Goal: Complete application form

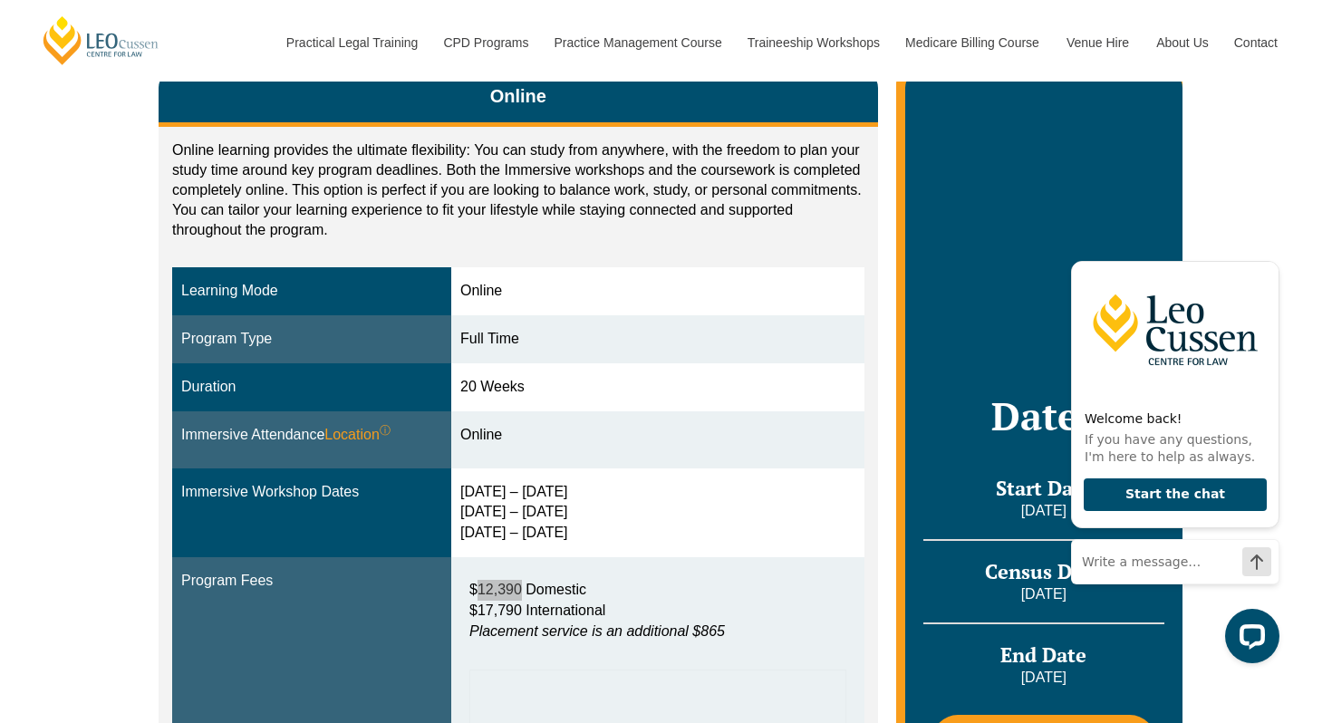
scroll to position [387, 0]
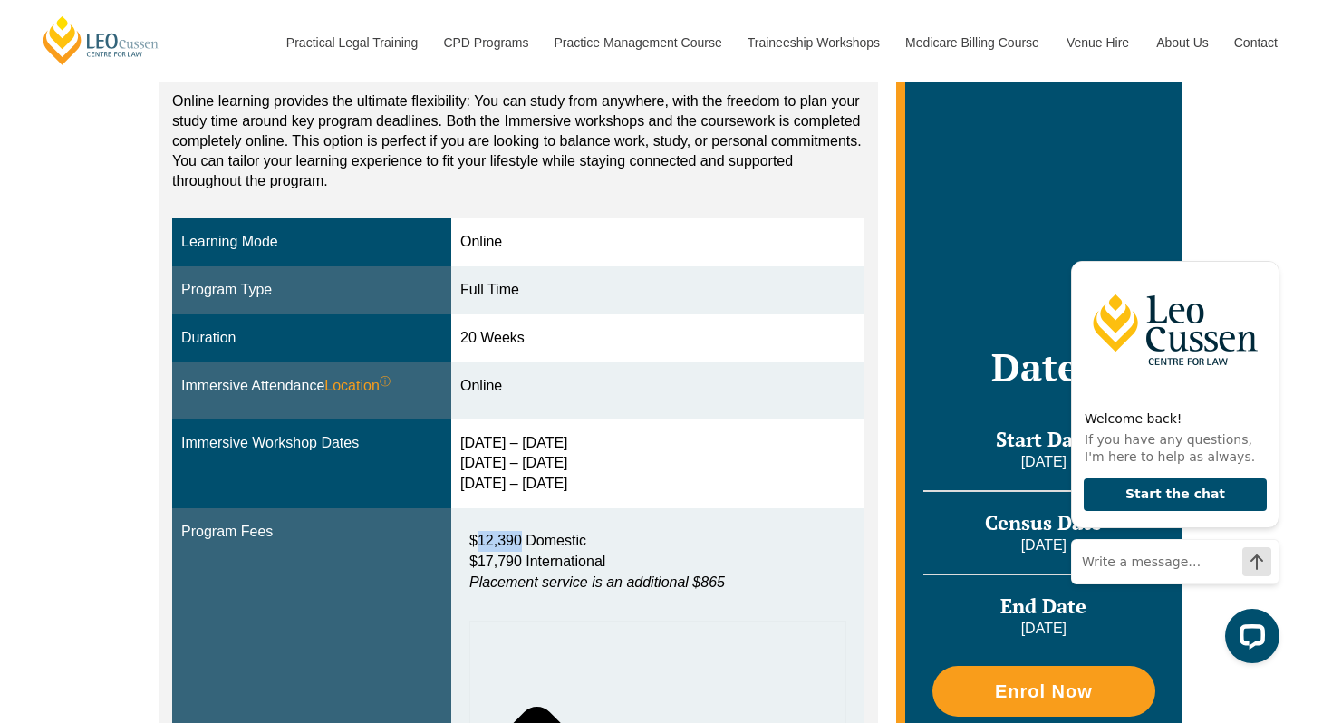
drag, startPoint x: 467, startPoint y: 446, endPoint x: 584, endPoint y: 443, distance: 116.9
click at [584, 443] on div "24 – 27 Feb 2026 6 – 8 May 2026 24 – 26 Jun 2026" at bounding box center [657, 464] width 395 height 63
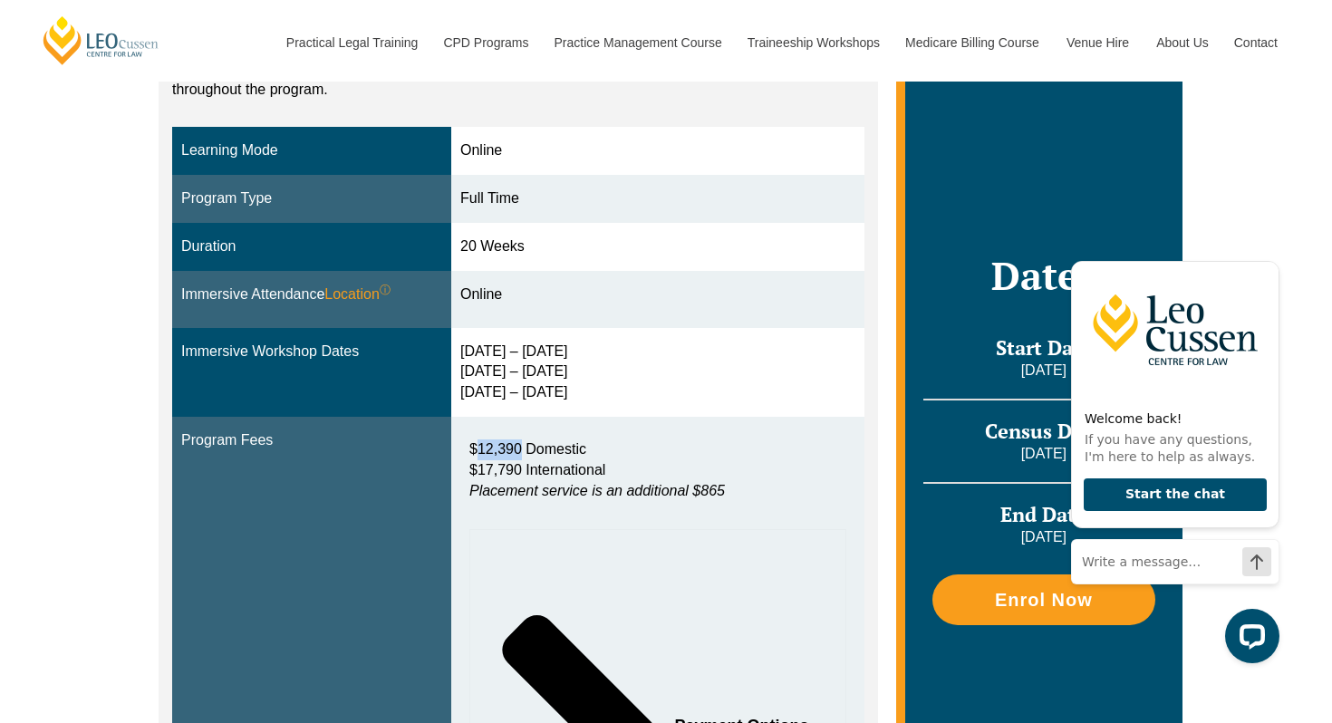
scroll to position [542, 0]
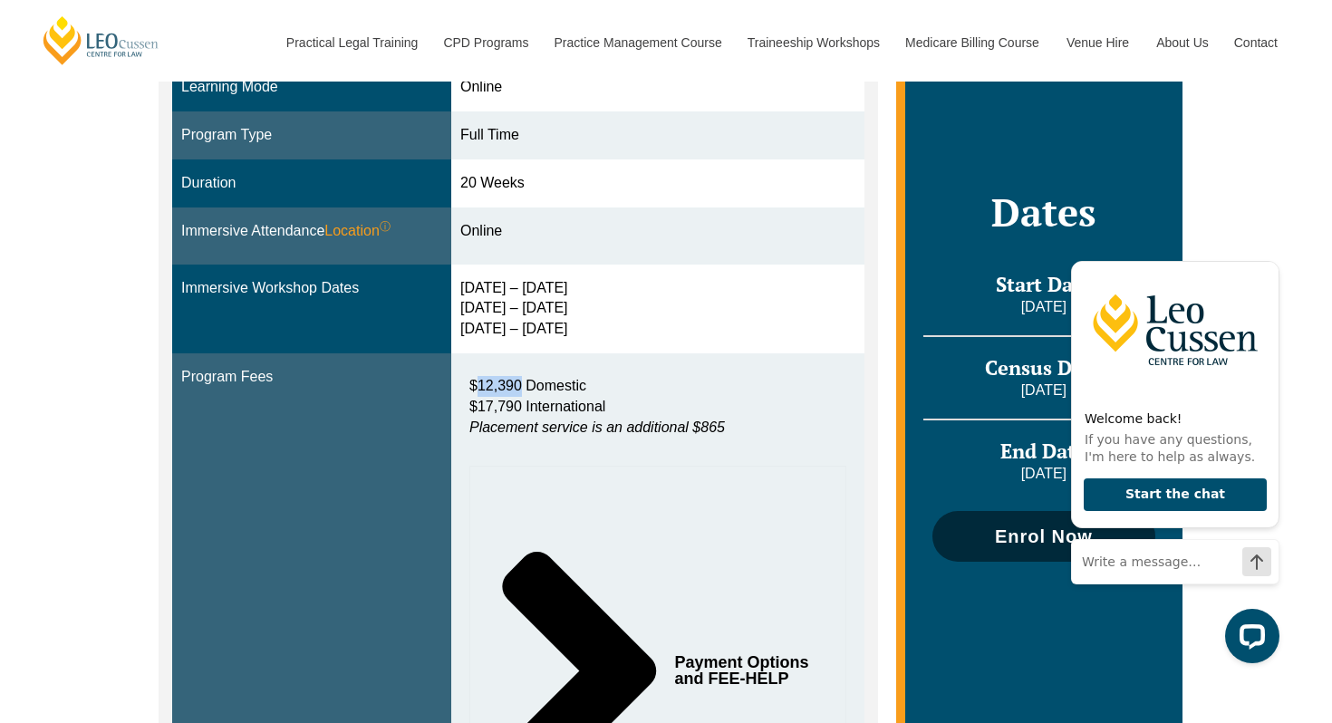
click at [1021, 478] on link "Enrol Now" at bounding box center [1044, 536] width 223 height 51
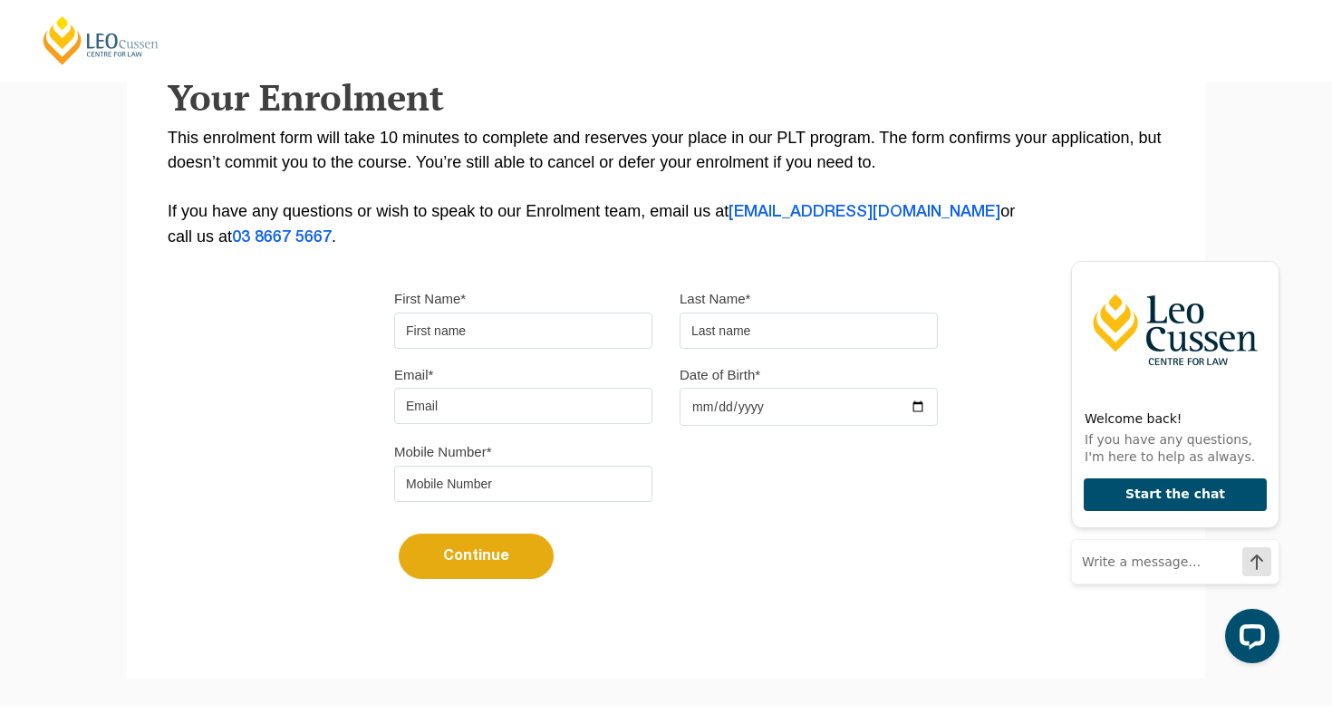
click at [469, 333] on input "First Name*" at bounding box center [523, 331] width 258 height 36
type input "Kaelah"
type input "Cave"
type input "[EMAIL_ADDRESS][DOMAIN_NAME]"
type input "[DATE]"
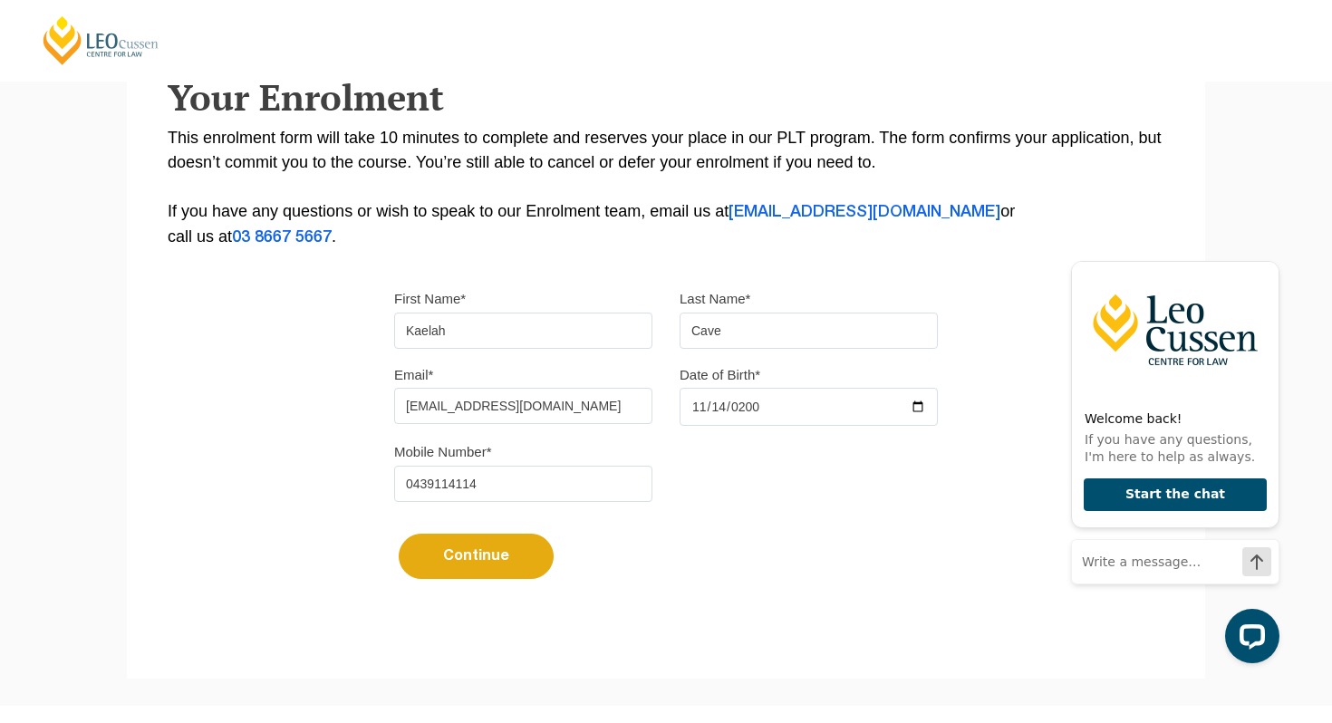
type input "0439114114"
click at [426, 563] on button "Continue" at bounding box center [476, 556] width 155 height 45
select select
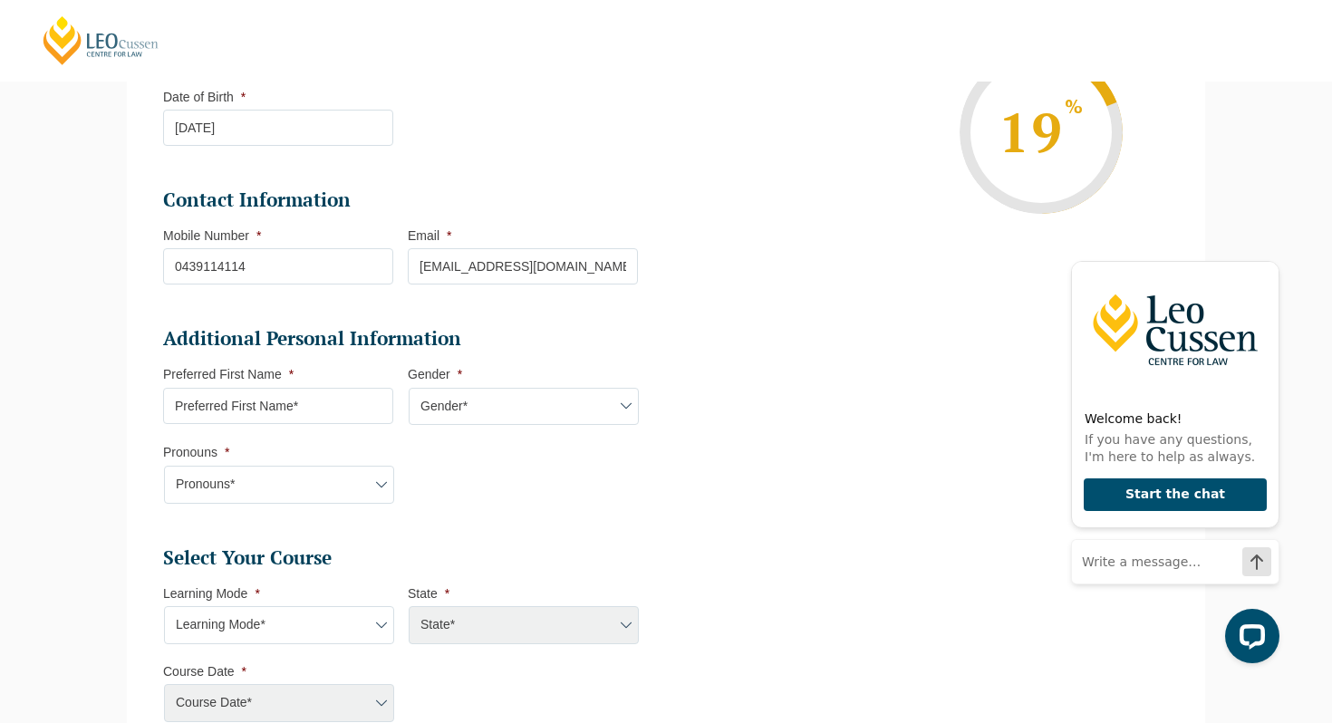
scroll to position [369, 0]
click at [303, 418] on input "Preferred First Name *" at bounding box center [278, 405] width 230 height 36
type input "Kaelah"
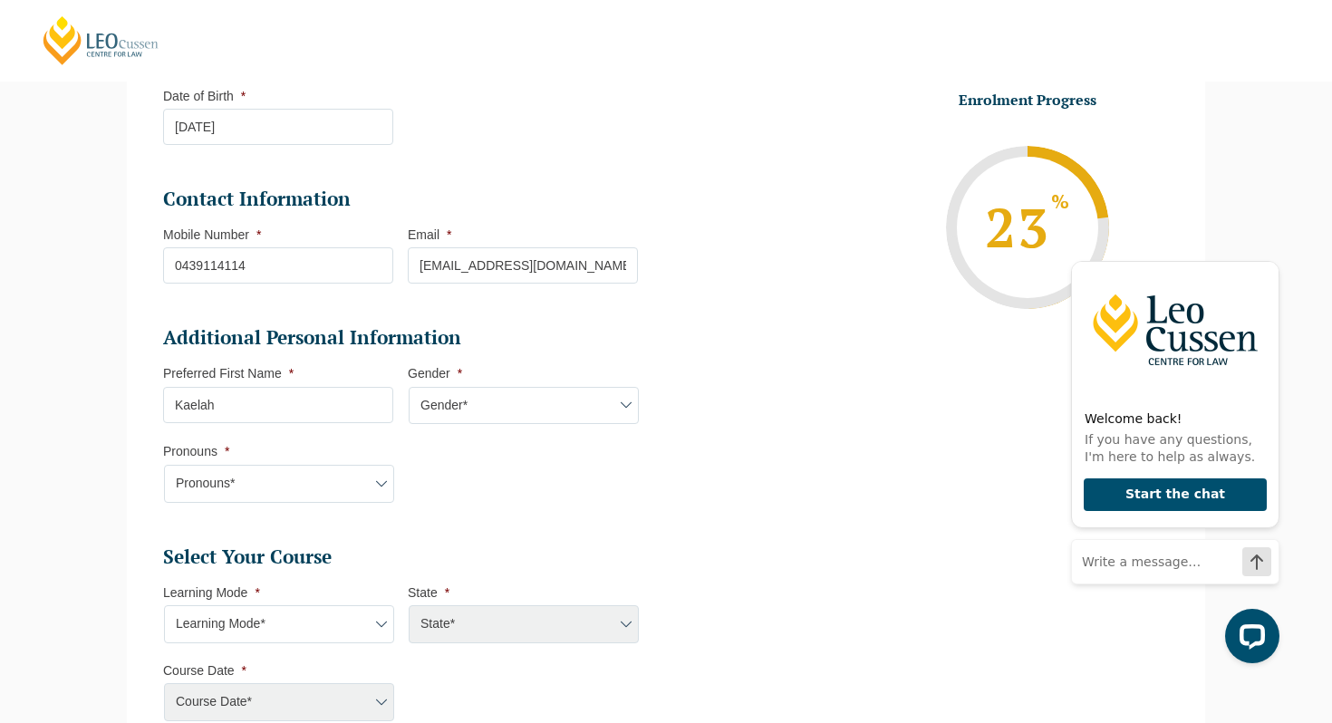
click at [500, 401] on select "Gender* [DEMOGRAPHIC_DATA] [DEMOGRAPHIC_DATA] [DEMOGRAPHIC_DATA] [DEMOGRAPHIC_D…" at bounding box center [524, 406] width 230 height 38
select select "[DEMOGRAPHIC_DATA]"
click at [409, 389] on select "Gender* [DEMOGRAPHIC_DATA] [DEMOGRAPHIC_DATA] [DEMOGRAPHIC_DATA] [DEMOGRAPHIC_D…" at bounding box center [524, 406] width 230 height 38
click at [296, 487] on select "Pronouns* She/Her/Hers He/Him/His They/Them/Theirs Other Prefer not to disclose" at bounding box center [279, 484] width 230 height 38
select select "She/Her/Hers"
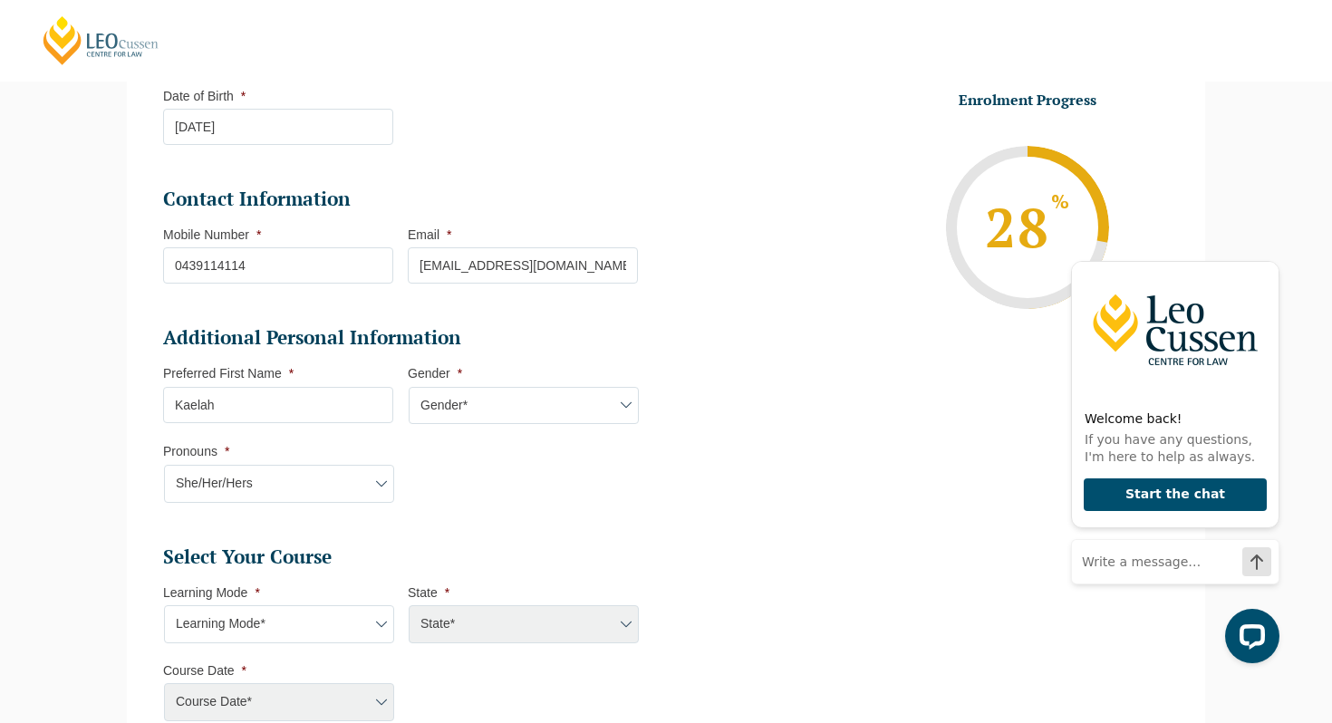
click at [164, 467] on select "Pronouns* She/Her/Hers He/Him/His They/Them/Theirs Other Prefer not to disclose" at bounding box center [279, 484] width 230 height 38
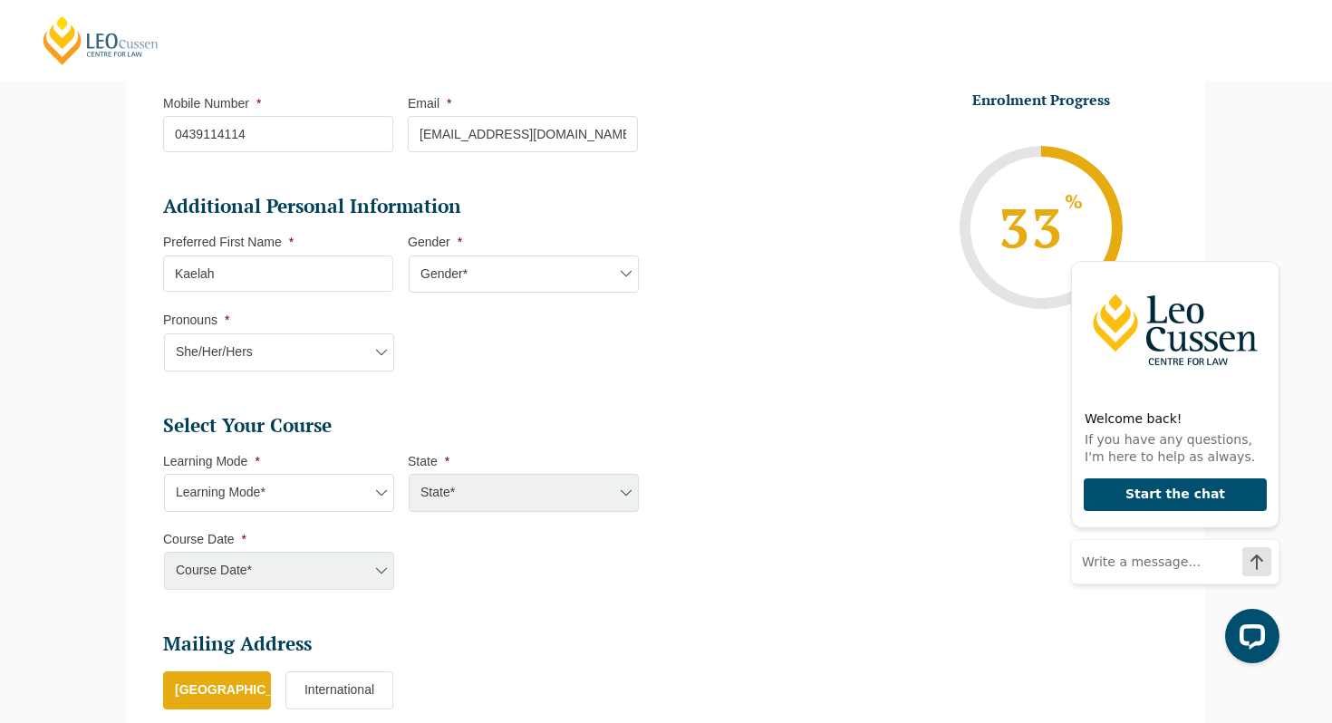
scroll to position [510, 0]
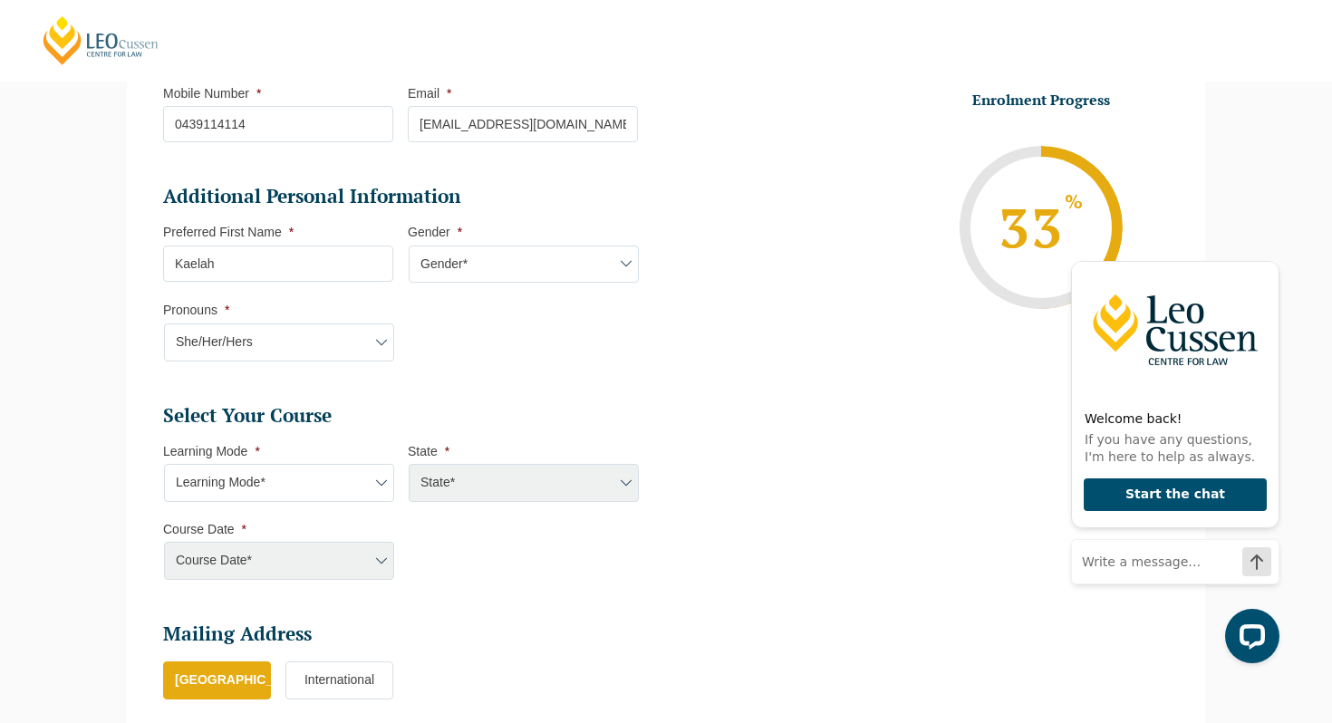
click at [276, 502] on select "Learning Mode* Online Full Time Learning Online Part Time Learning Blended Full…" at bounding box center [279, 483] width 230 height 38
select select "Online Full Time Learning"
click at [164, 466] on select "Learning Mode* Online Full Time Learning Online Part Time Learning Blended Full…" at bounding box center [279, 483] width 230 height 38
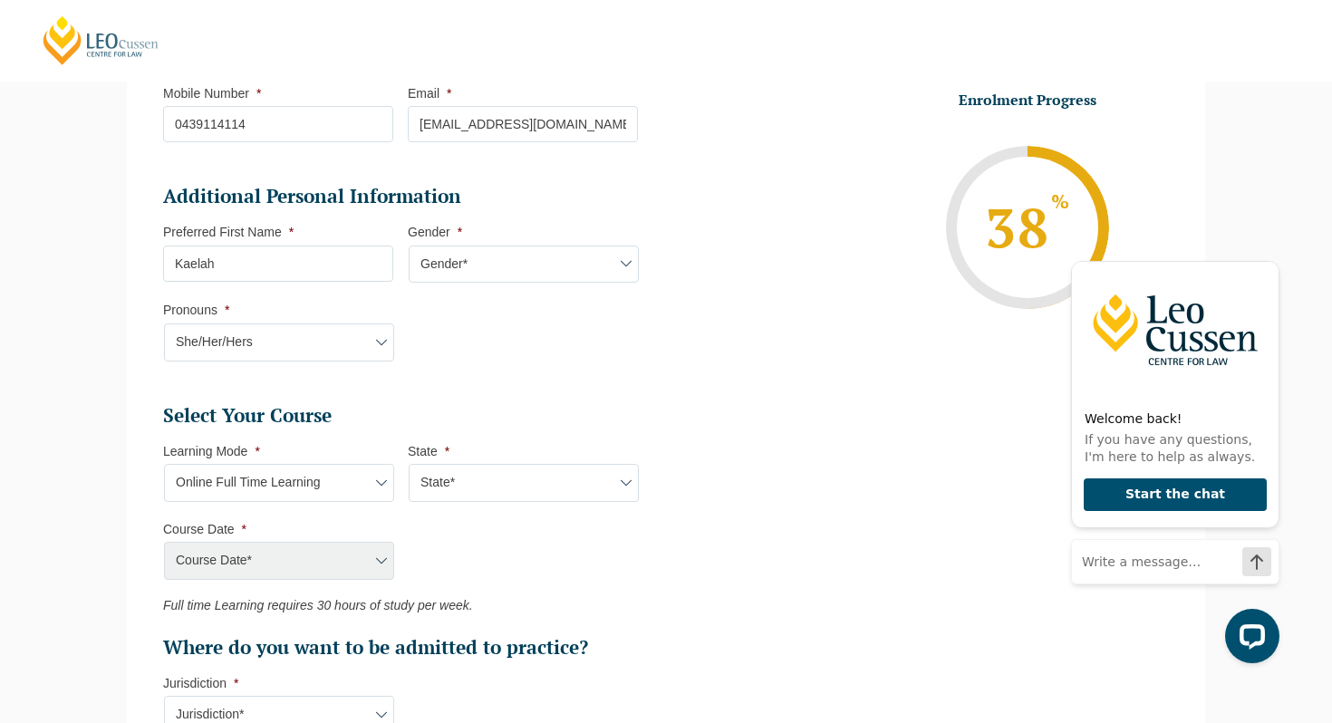
click at [476, 497] on select "State* National ([GEOGRAPHIC_DATA]/[GEOGRAPHIC_DATA], [GEOGRAPHIC_DATA], [GEOGR…" at bounding box center [524, 483] width 230 height 38
select select "National ([GEOGRAPHIC_DATA]/[GEOGRAPHIC_DATA], [GEOGRAPHIC_DATA], [GEOGRAPHIC_D…"
click at [409, 466] on select "State* National ([GEOGRAPHIC_DATA]/[GEOGRAPHIC_DATA], [GEOGRAPHIC_DATA], [GEOGR…" at bounding box center [524, 483] width 230 height 38
click at [309, 582] on ul "Select Your Course This field is hidden when viewing the form Only for Flinder …" at bounding box center [407, 531] width 489 height 257
click at [313, 549] on select "Course Date* [DATE] ([DATE] to [DATE]) [DATE] ([DATE] to [DATE]) [DATE] ([DATE]…" at bounding box center [279, 561] width 230 height 38
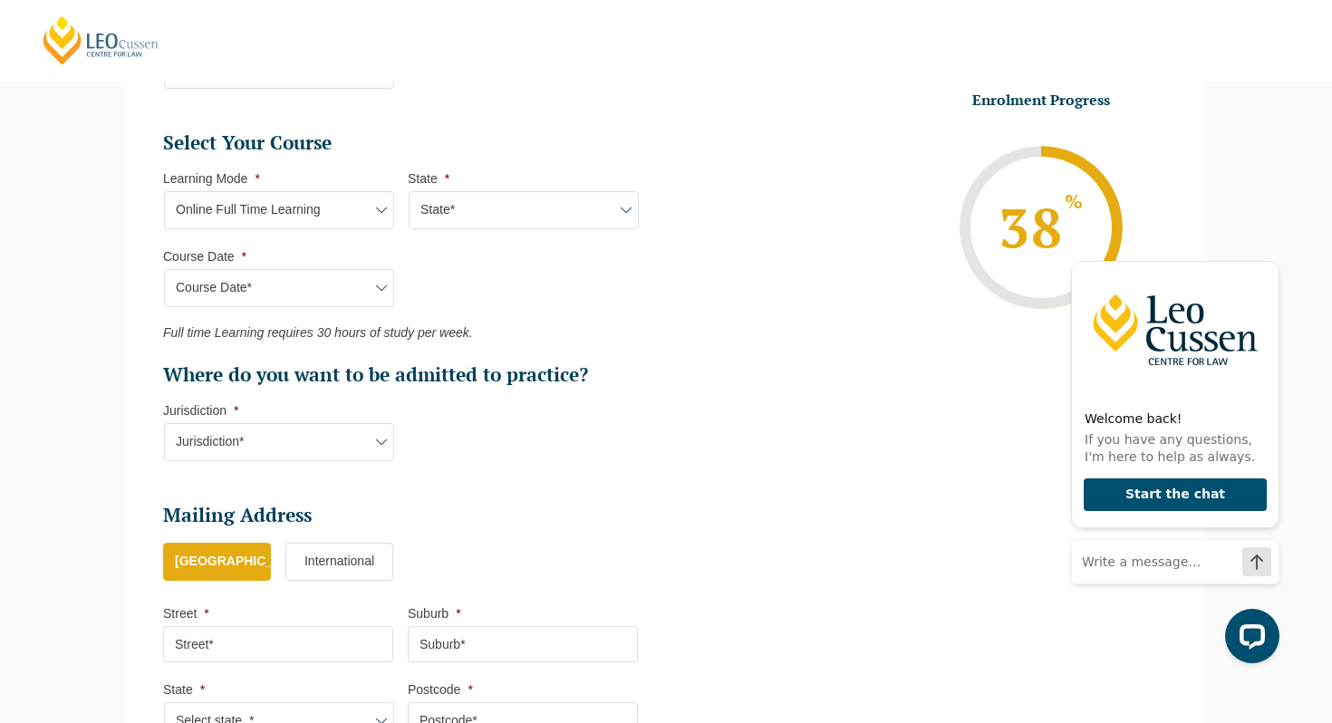
scroll to position [789, 0]
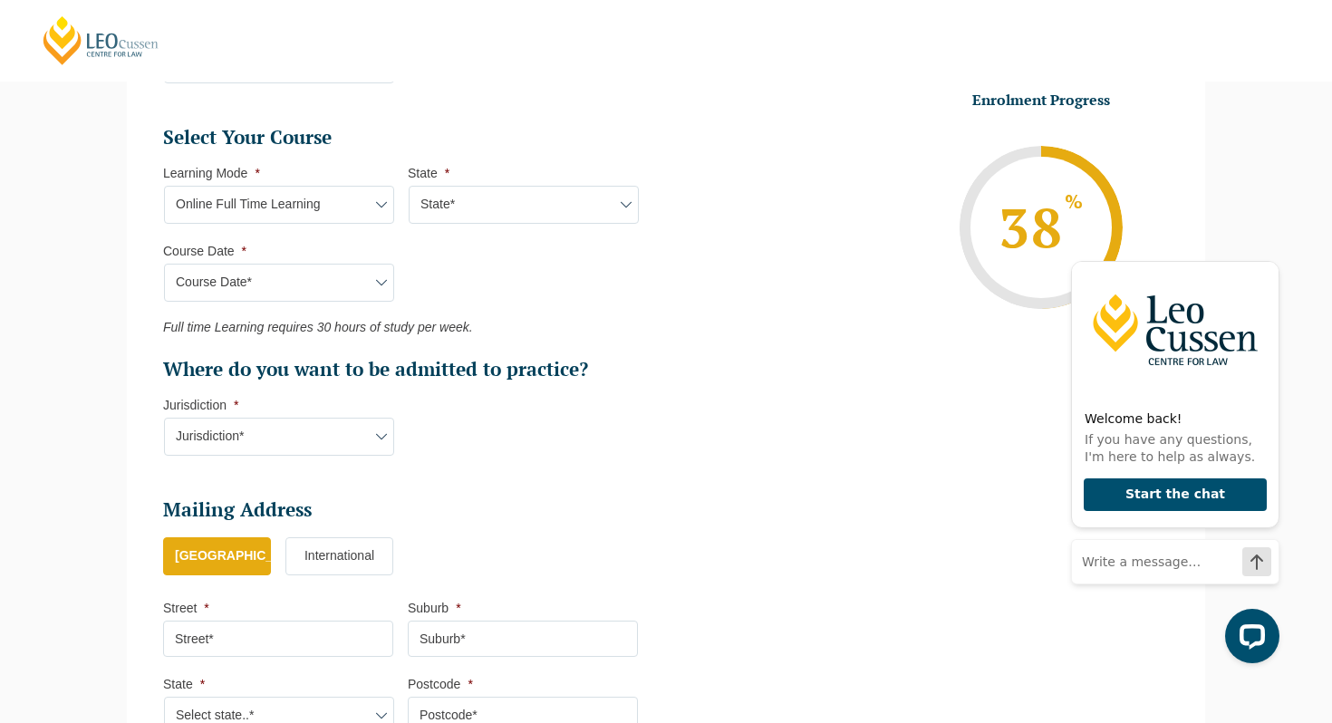
click at [274, 449] on select "Jurisdiction* VIC [GEOGRAPHIC_DATA]/[GEOGRAPHIC_DATA] SA [GEOGRAPHIC_DATA] [GEO…" at bounding box center [279, 437] width 230 height 38
select select "QLD"
click at [164, 420] on select "Jurisdiction* VIC [GEOGRAPHIC_DATA]/[GEOGRAPHIC_DATA] SA [GEOGRAPHIC_DATA] [GEO…" at bounding box center [279, 437] width 230 height 38
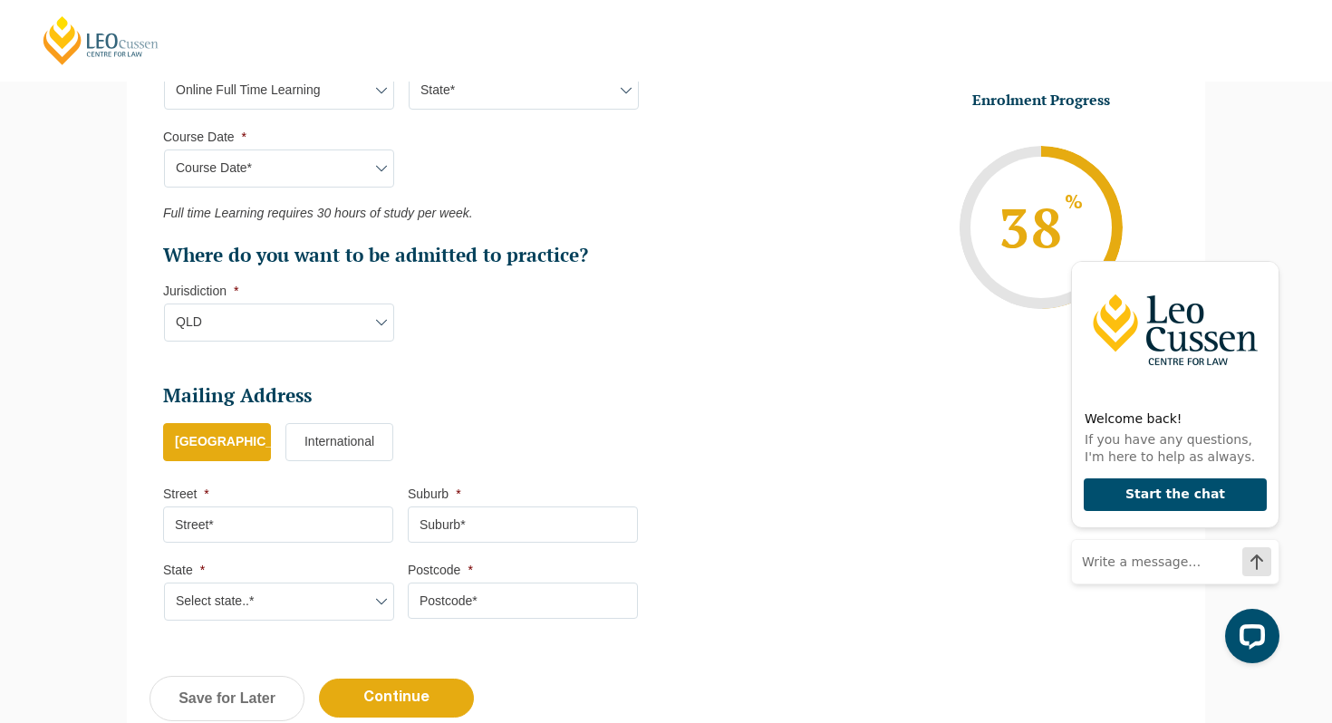
scroll to position [914, 0]
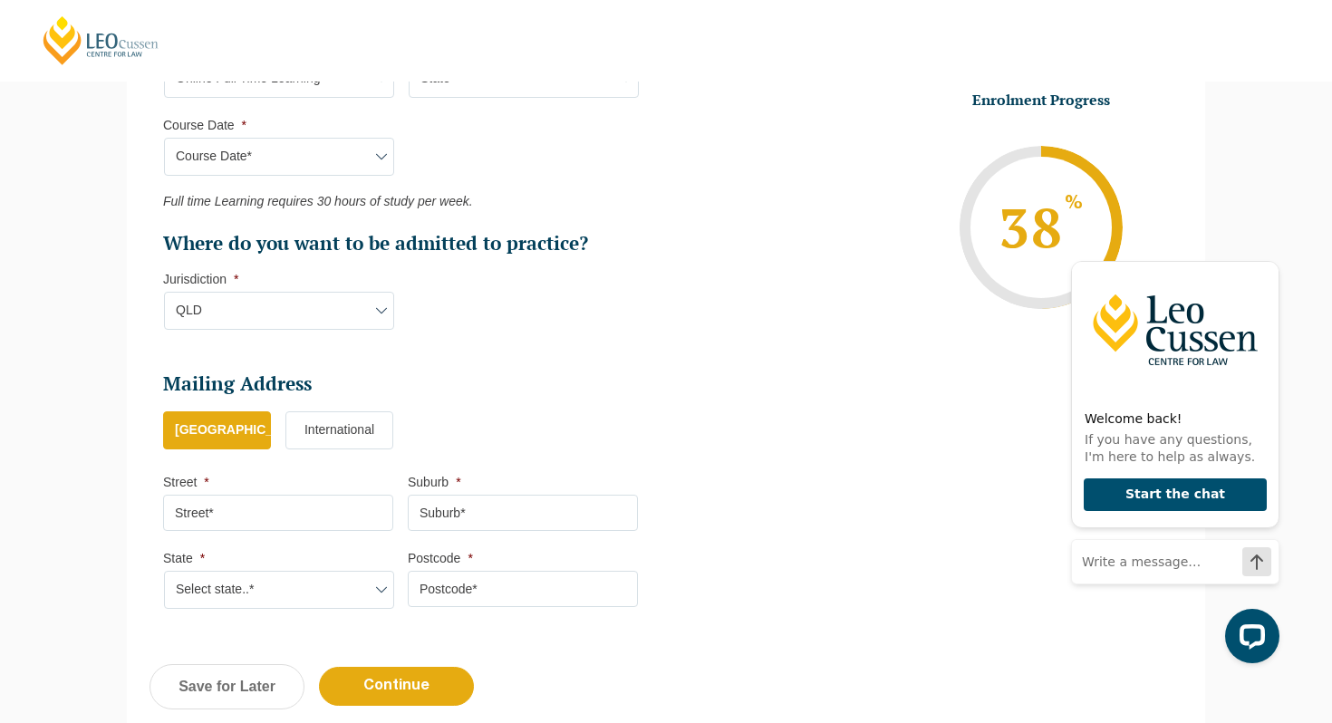
click at [258, 513] on input "Street *" at bounding box center [278, 513] width 230 height 36
type input "[PERSON_NAME][GEOGRAPHIC_DATA]"
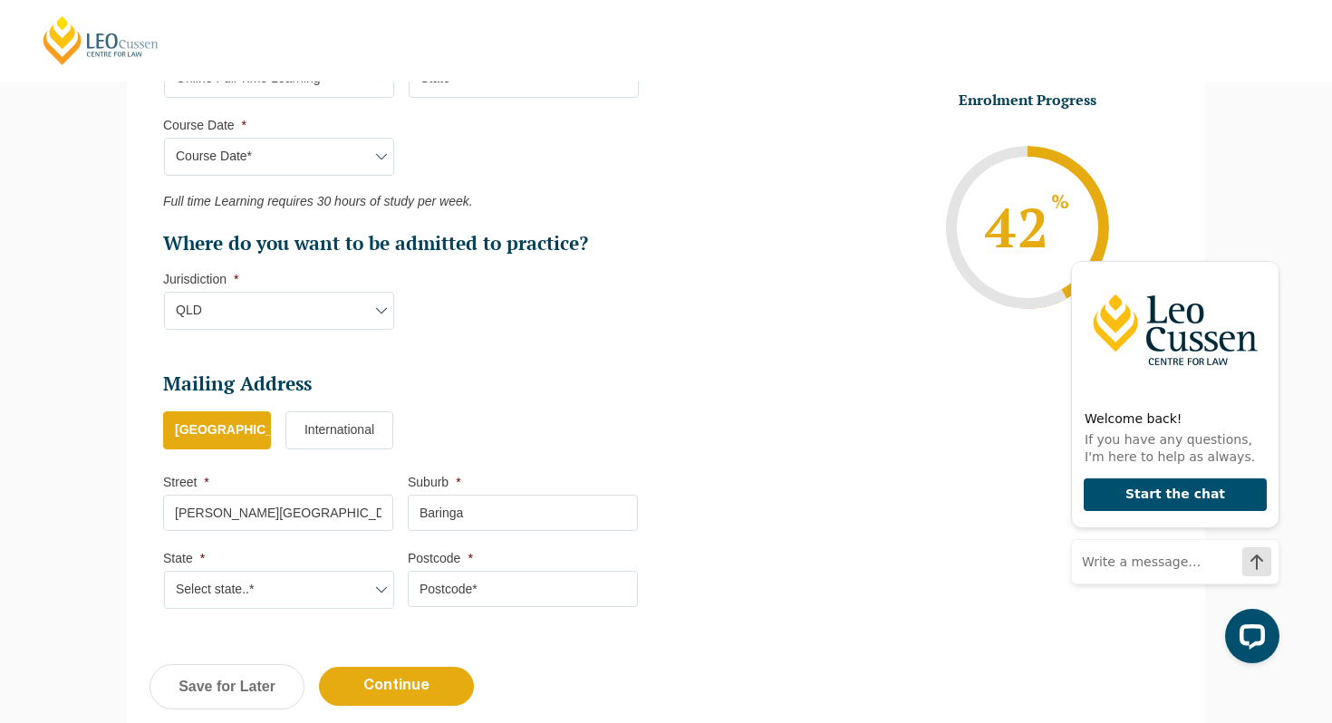
type input "Baringa"
click at [347, 604] on select "Select state..* [GEOGRAPHIC_DATA] [GEOGRAPHIC_DATA] [GEOGRAPHIC_DATA] SA [GEOGR…" at bounding box center [279, 590] width 230 height 38
select select "QLD"
click at [164, 574] on select "Select state..* [GEOGRAPHIC_DATA] [GEOGRAPHIC_DATA] [GEOGRAPHIC_DATA] SA [GEOGR…" at bounding box center [279, 590] width 230 height 38
click at [465, 592] on input "Postcode *" at bounding box center [523, 589] width 230 height 36
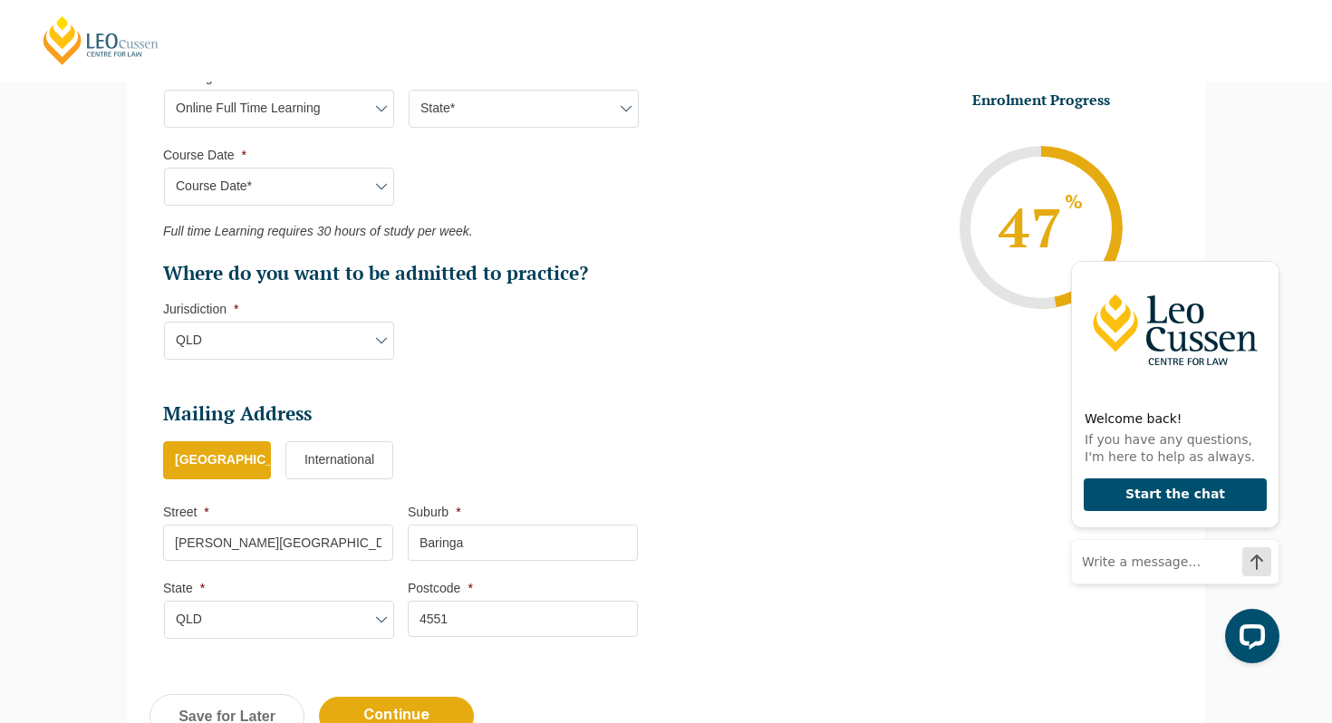
scroll to position [865, 0]
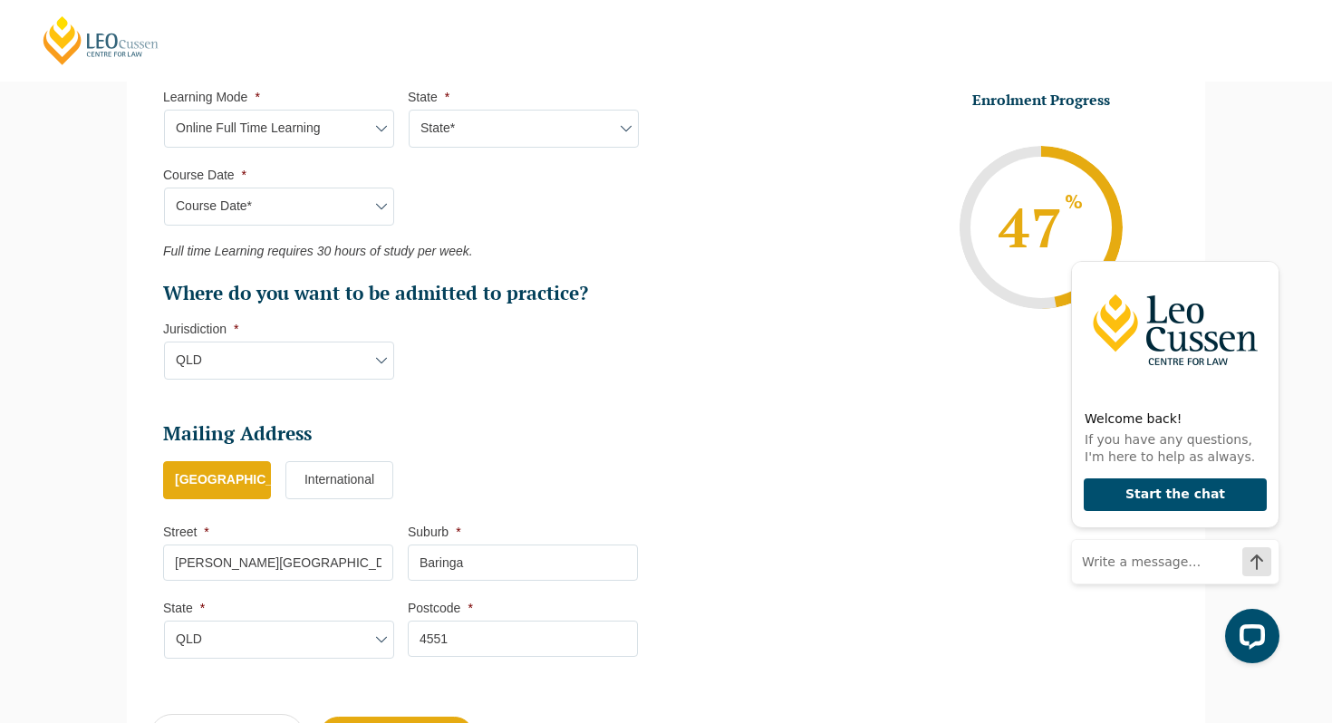
type input "4551"
click at [309, 212] on select "Course Date* [DATE] ([DATE] to [DATE]) [DATE] ([DATE] to [DATE]) [DATE] ([DATE]…" at bounding box center [279, 207] width 230 height 38
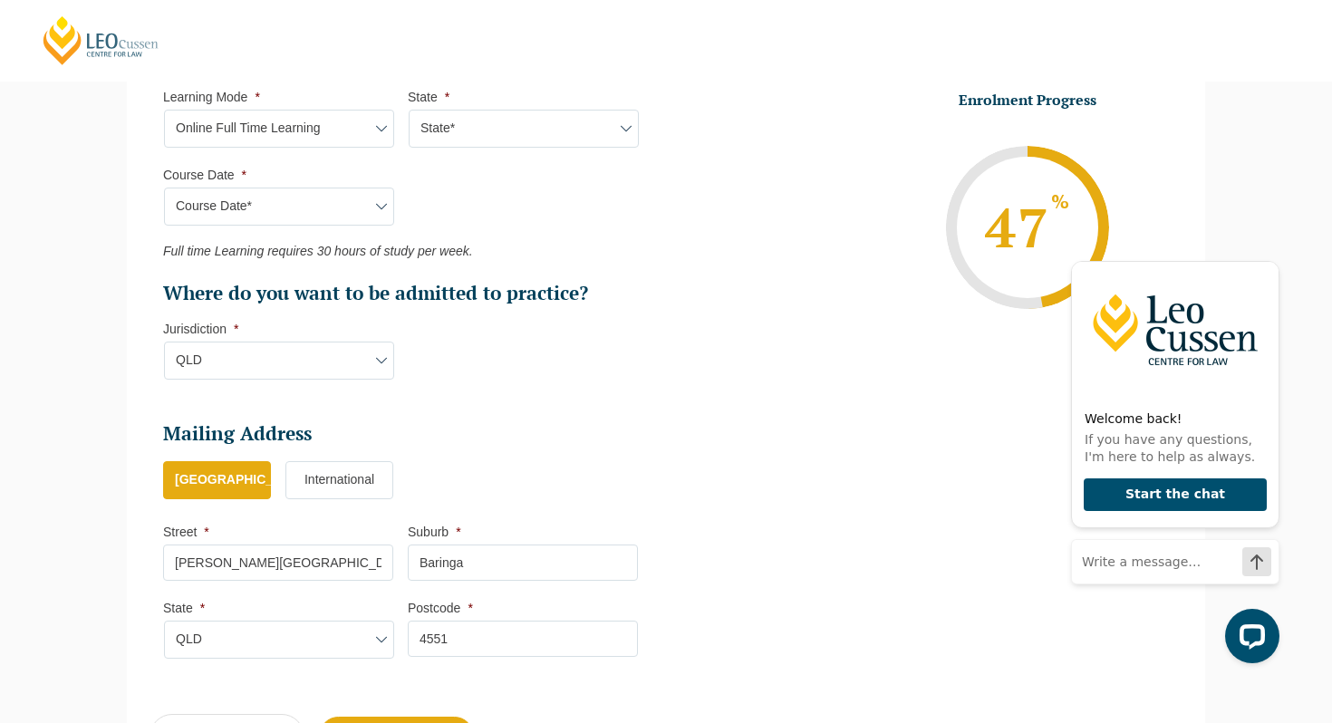
select select "[DATE] ([DATE] to [DATE])"
click at [164, 189] on select "Course Date* [DATE] ([DATE] to [DATE]) [DATE] ([DATE] to [DATE]) [DATE] ([DATE]…" at bounding box center [279, 207] width 230 height 38
type input "Intake [DATE] FT"
type input "Practical Legal Training (NAT)"
select select "NAT PLT (MAR) 2026 Full Time Online"
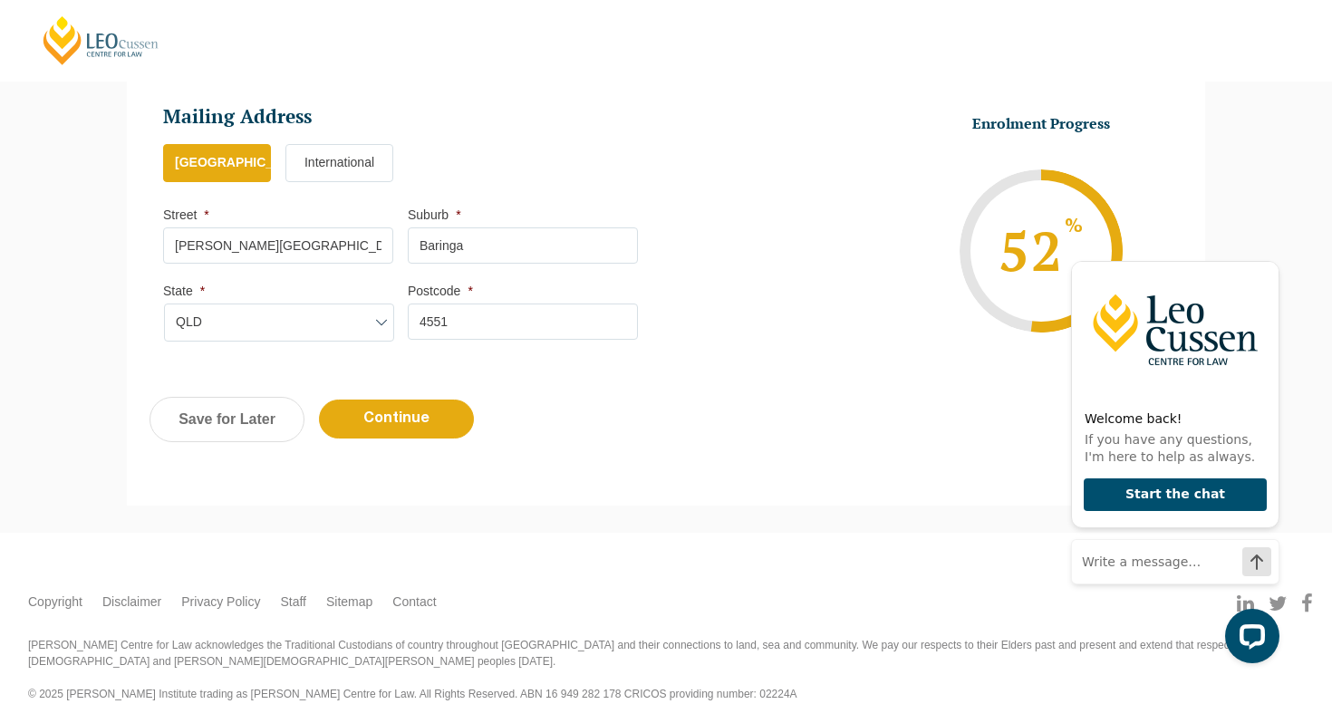
scroll to position [1189, 0]
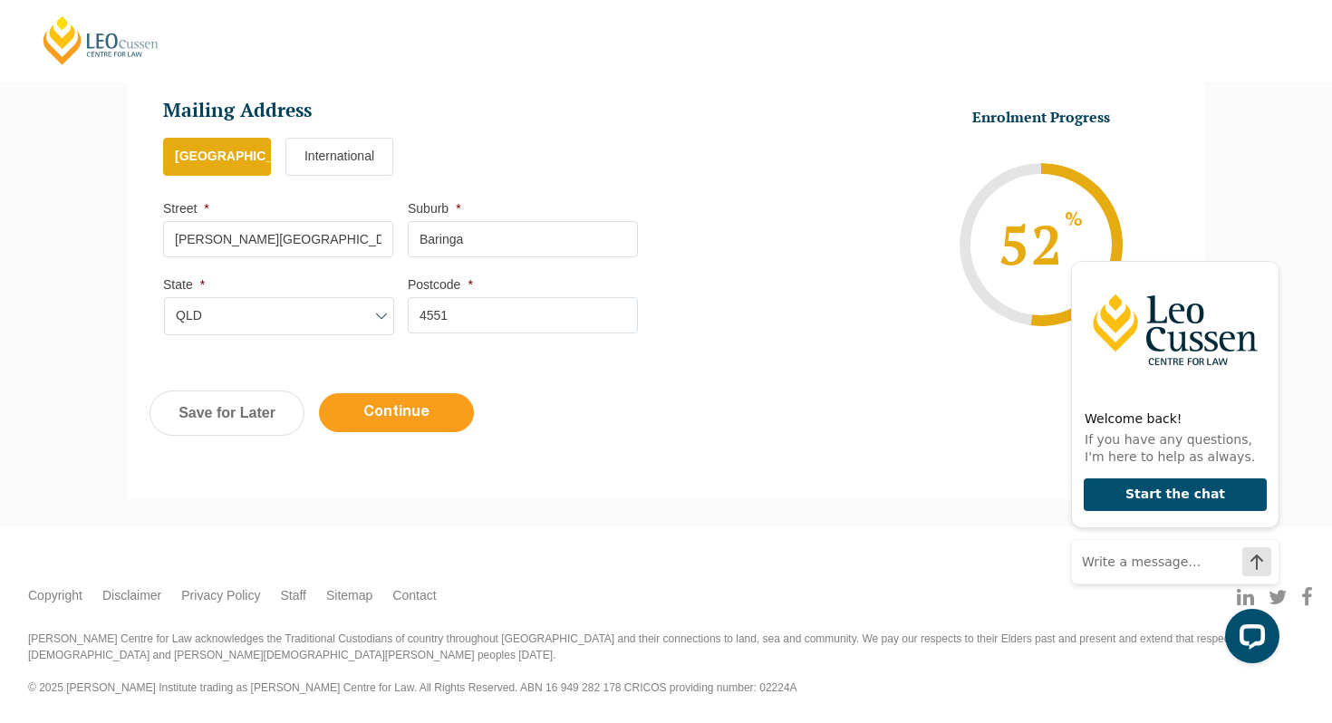
click at [407, 422] on input "Continue" at bounding box center [396, 412] width 155 height 39
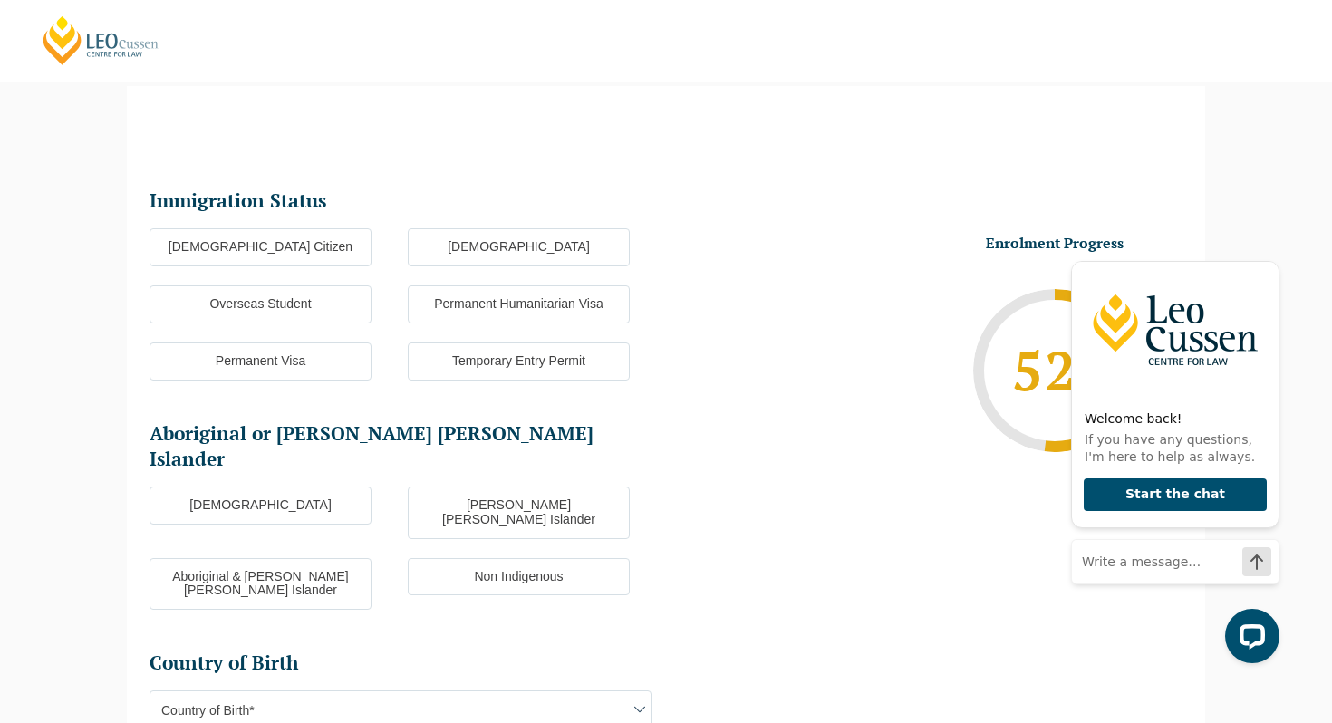
scroll to position [157, 0]
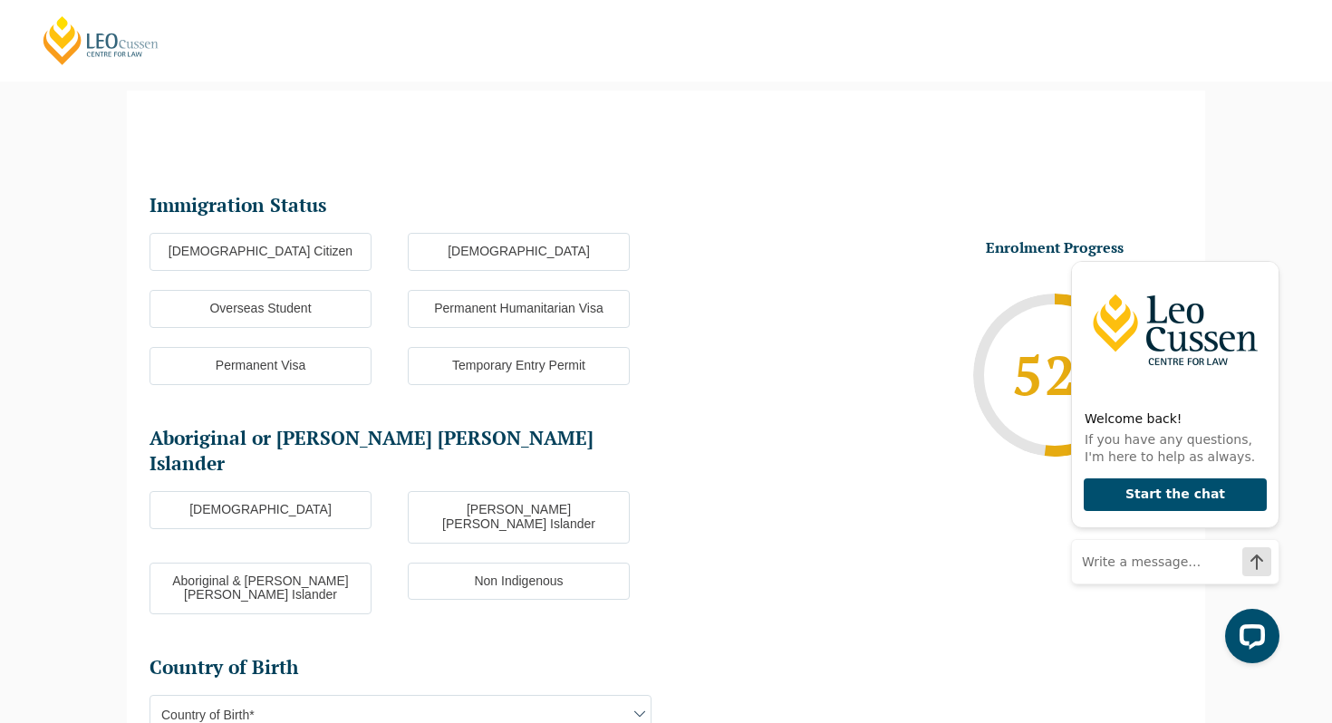
click at [305, 252] on label "[DEMOGRAPHIC_DATA] Citizen" at bounding box center [261, 252] width 222 height 38
click at [0, 0] on input "[DEMOGRAPHIC_DATA] Citizen" at bounding box center [0, 0] width 0 height 0
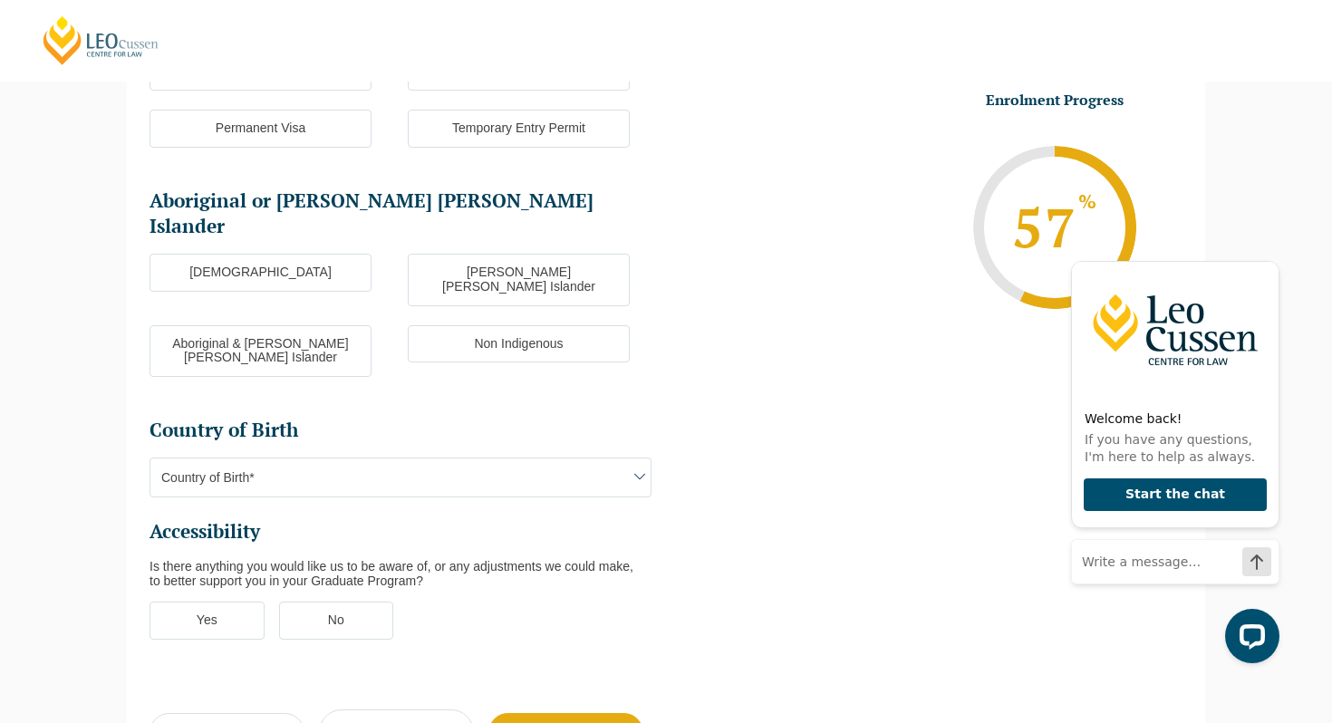
scroll to position [396, 0]
click at [536, 324] on label "Non Indigenous" at bounding box center [519, 343] width 222 height 38
click at [0, 0] on input "Non Indigenous" at bounding box center [0, 0] width 0 height 0
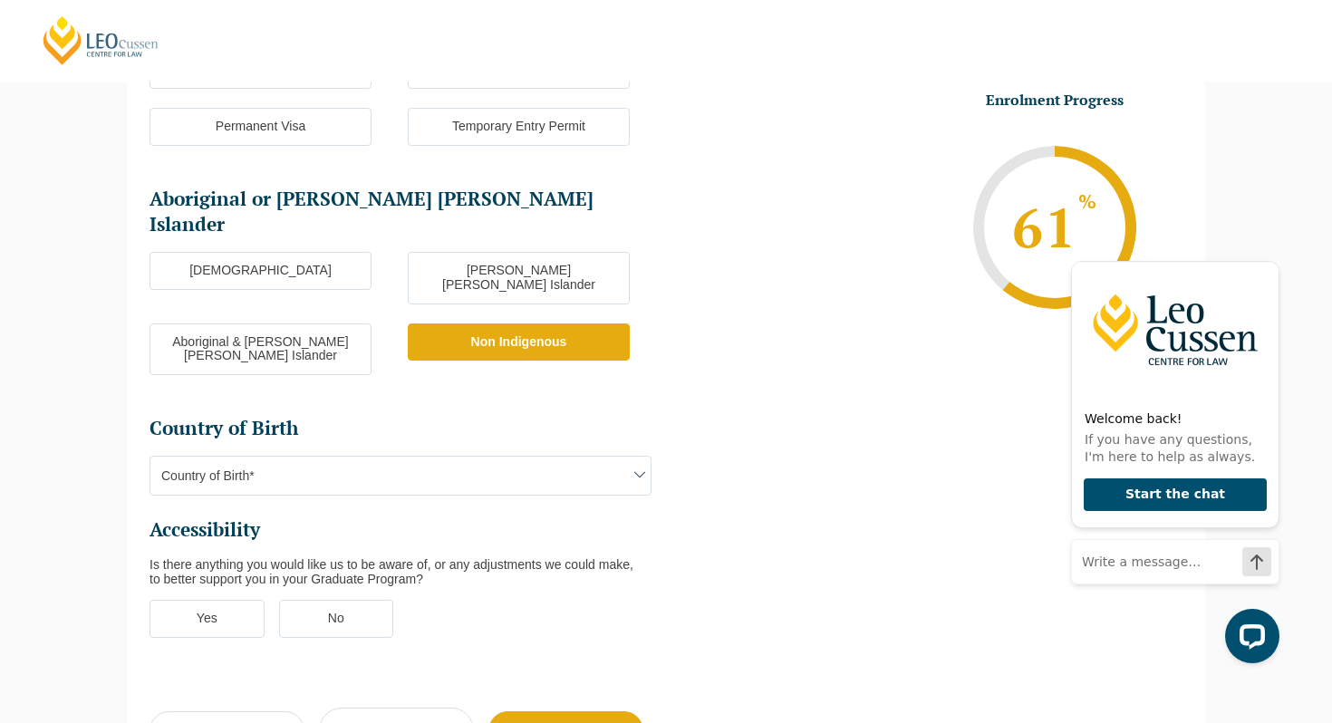
click at [324, 457] on span "Country of Birth*" at bounding box center [400, 476] width 500 height 38
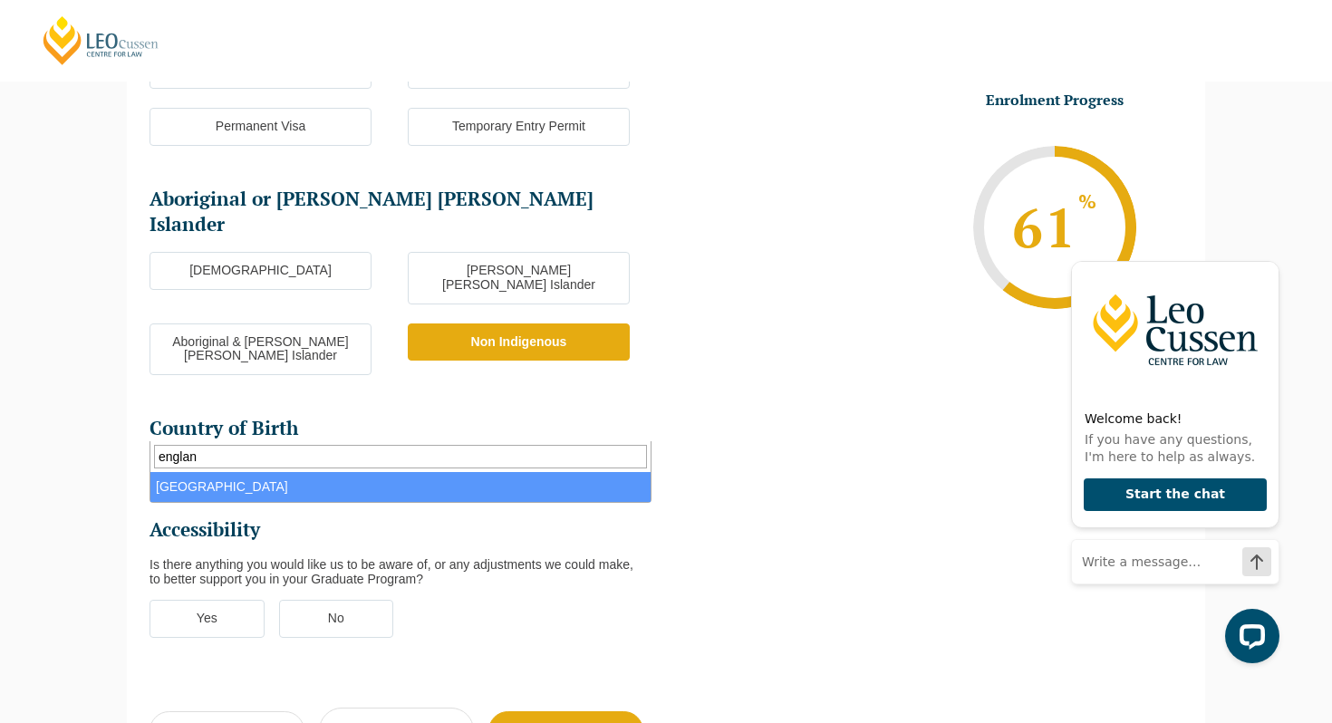
type input "[GEOGRAPHIC_DATA]"
select select "England 2102"
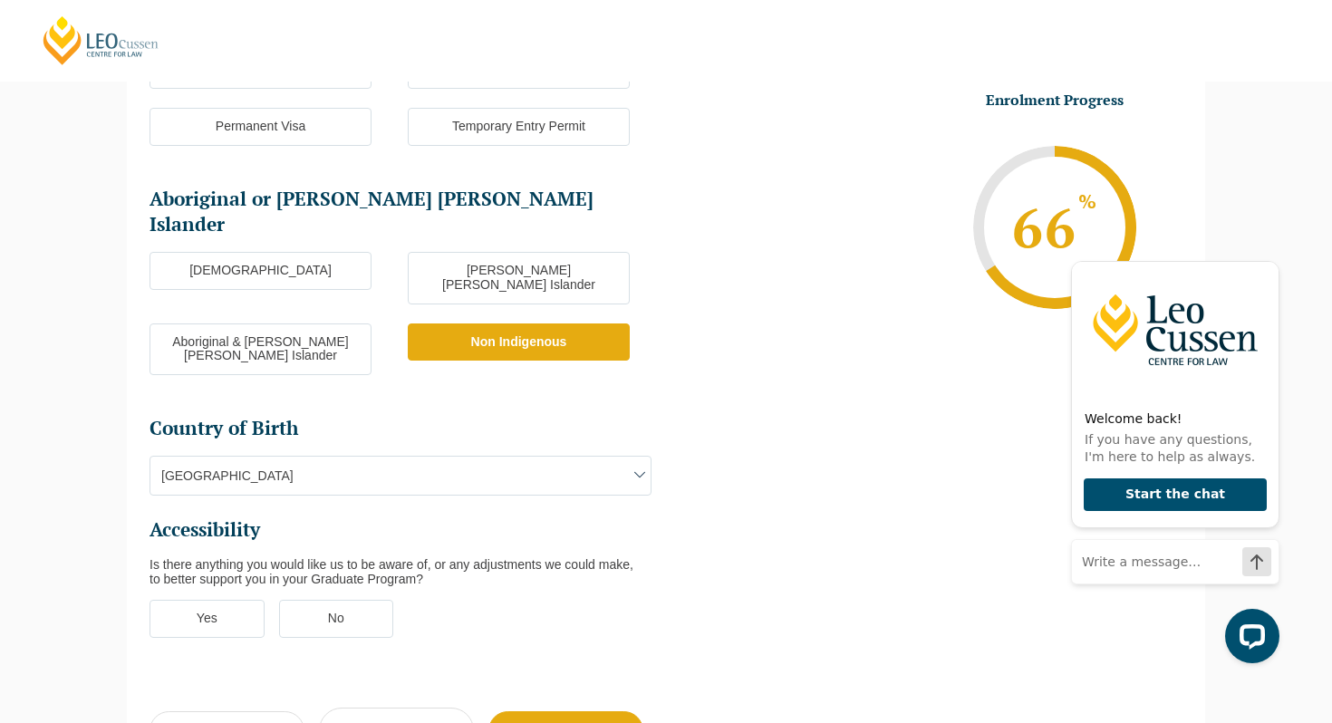
click at [363, 600] on label "No" at bounding box center [336, 619] width 115 height 38
click at [0, 0] on input "No" at bounding box center [0, 0] width 0 height 0
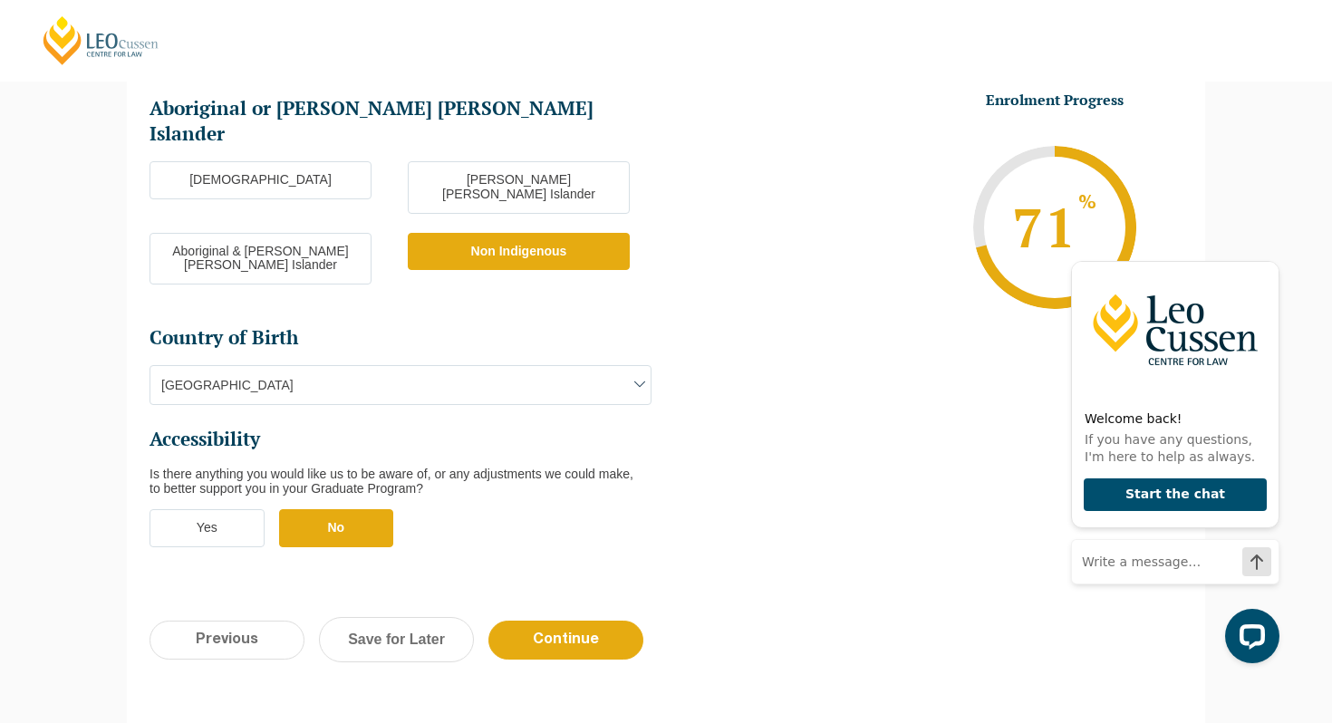
scroll to position [489, 0]
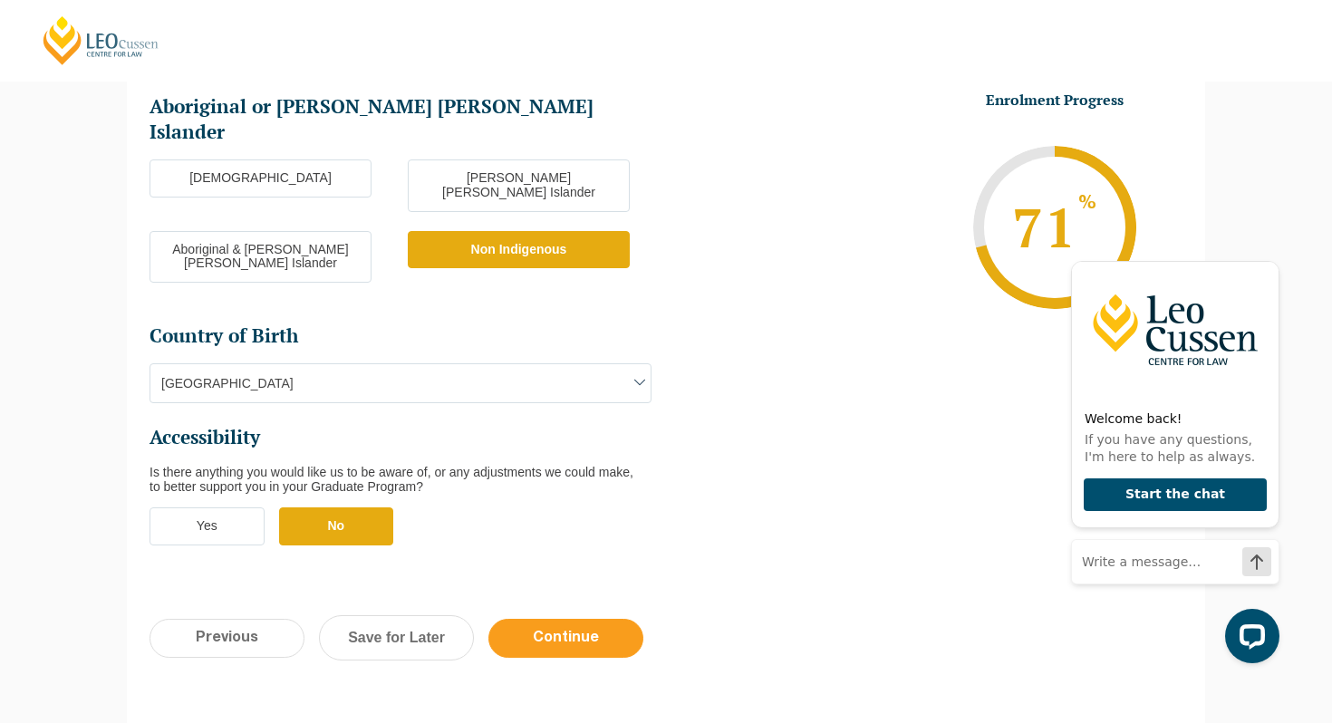
click at [611, 619] on input "Continue" at bounding box center [566, 638] width 155 height 39
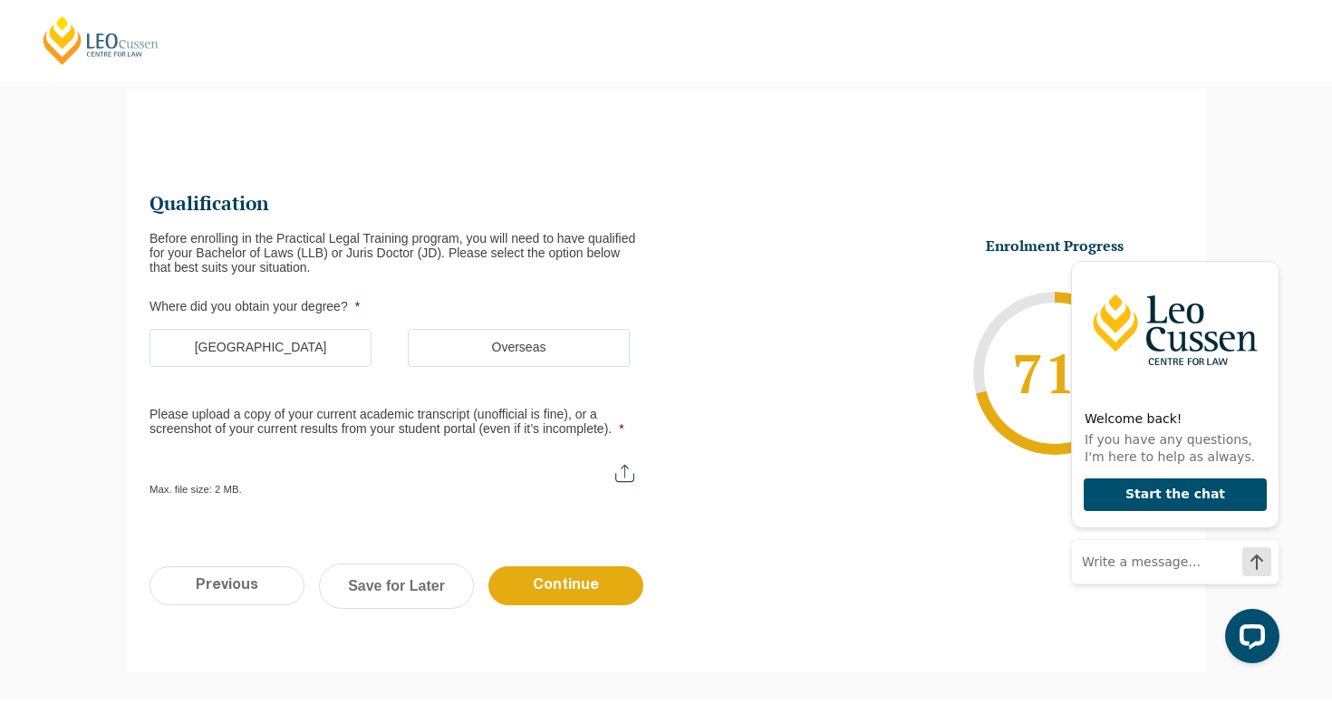
scroll to position [157, 0]
click at [284, 342] on label "[GEOGRAPHIC_DATA]" at bounding box center [261, 350] width 222 height 38
click at [0, 0] on input "[GEOGRAPHIC_DATA]" at bounding box center [0, 0] width 0 height 0
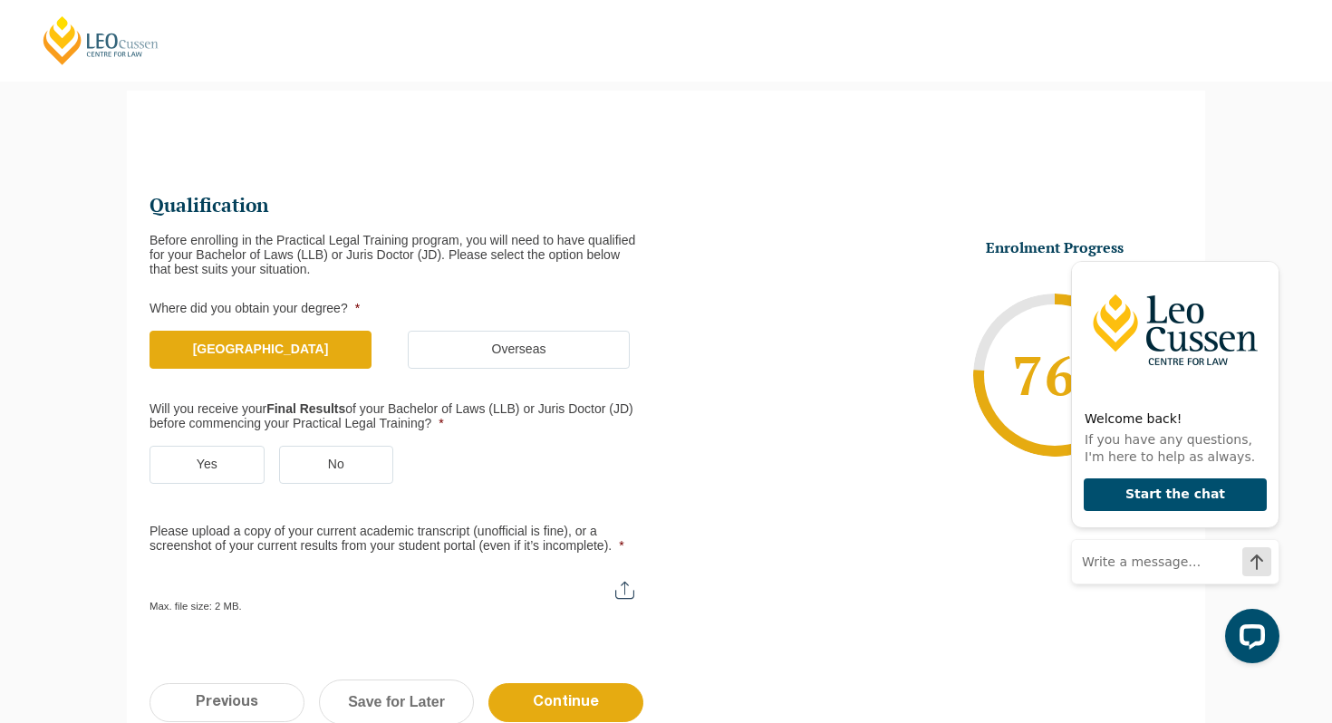
click at [233, 469] on label "Yes" at bounding box center [207, 465] width 115 height 38
click at [0, 0] on input "Yes" at bounding box center [0, 0] width 0 height 0
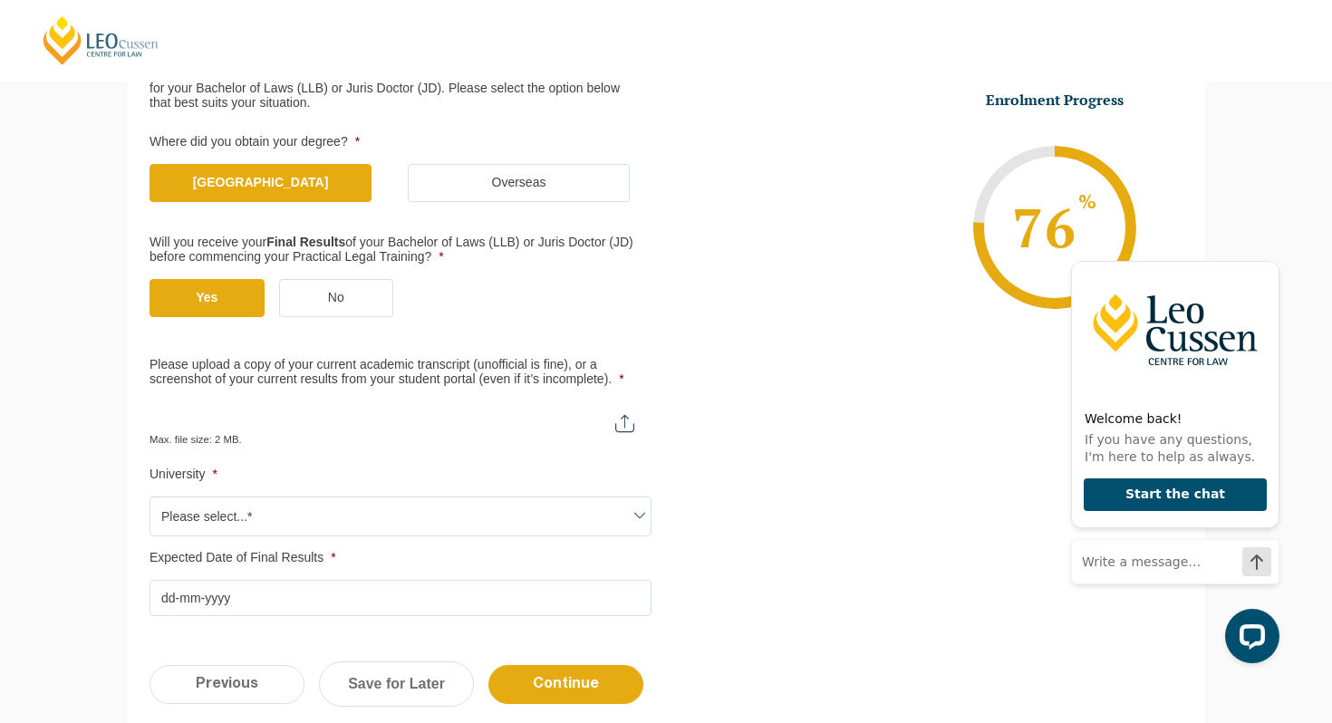
scroll to position [339, 0]
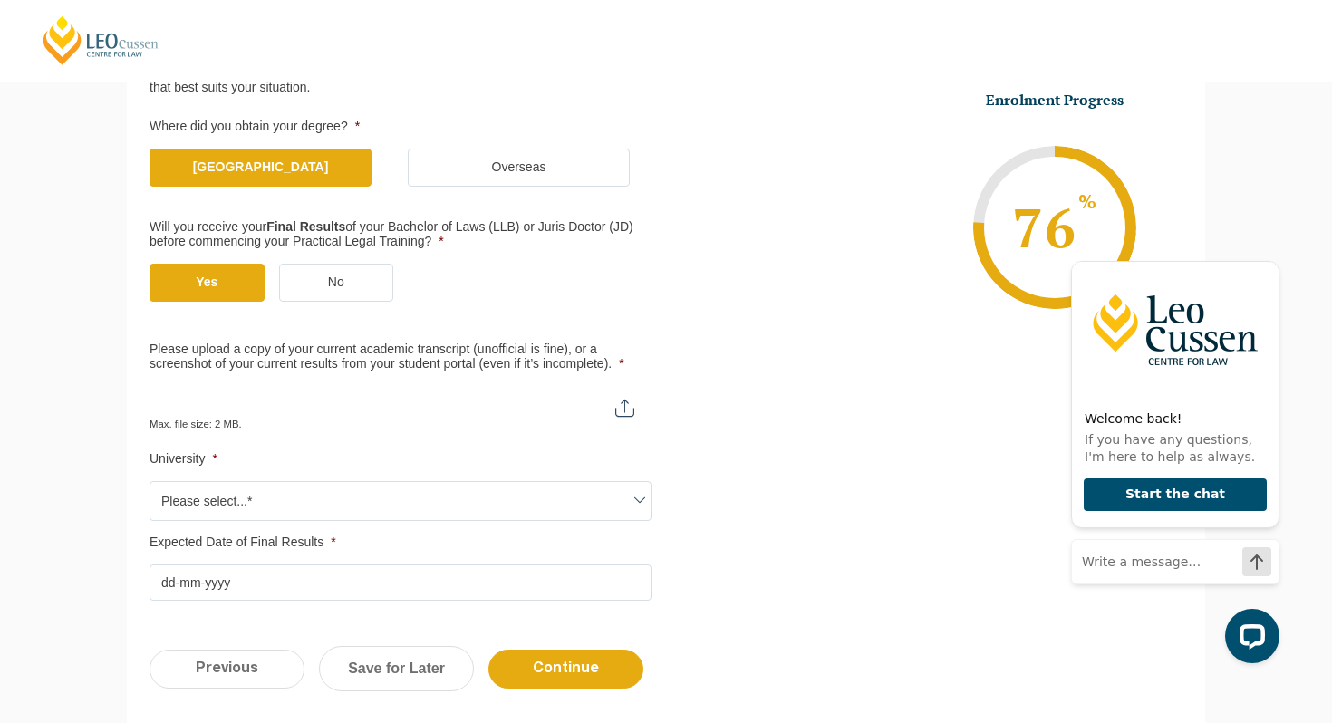
click at [329, 583] on input "Expected Date of Final Results *" at bounding box center [401, 583] width 502 height 36
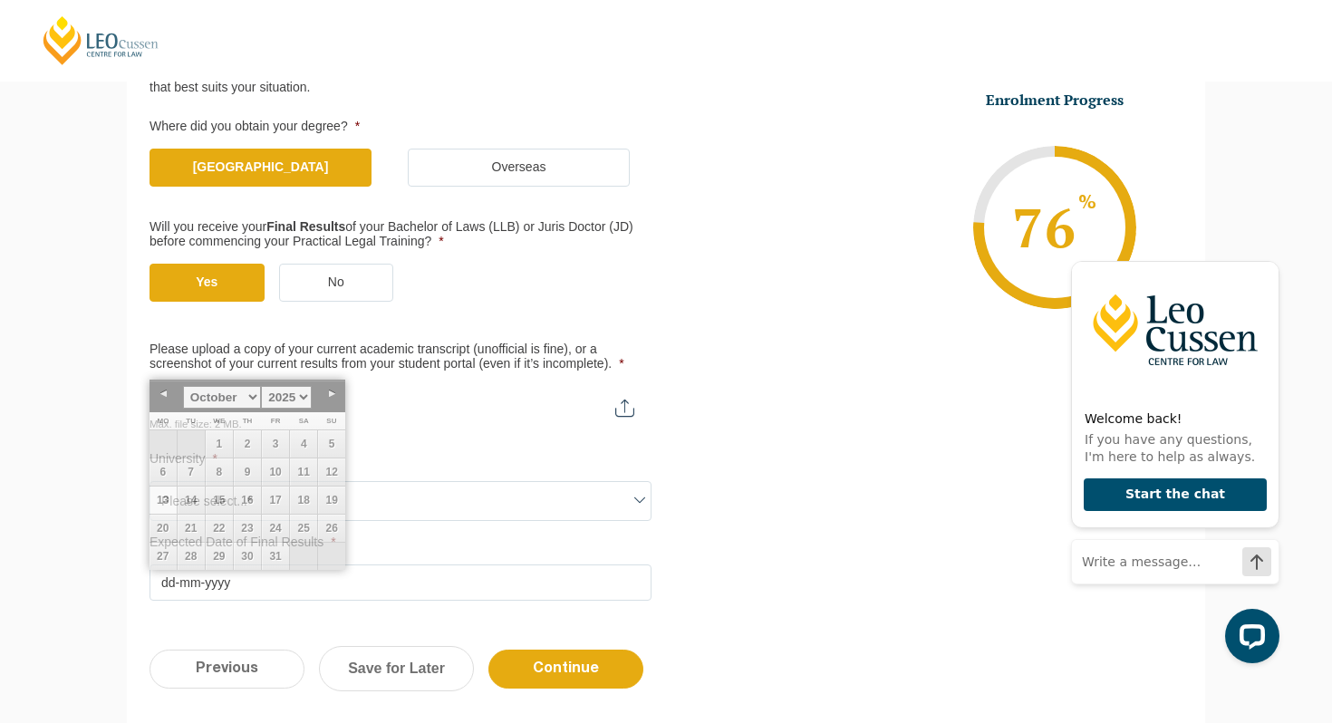
click at [720, 421] on ul "Qualification Before enrolling in the Practical Legal Training program, you wil…" at bounding box center [666, 304] width 1033 height 593
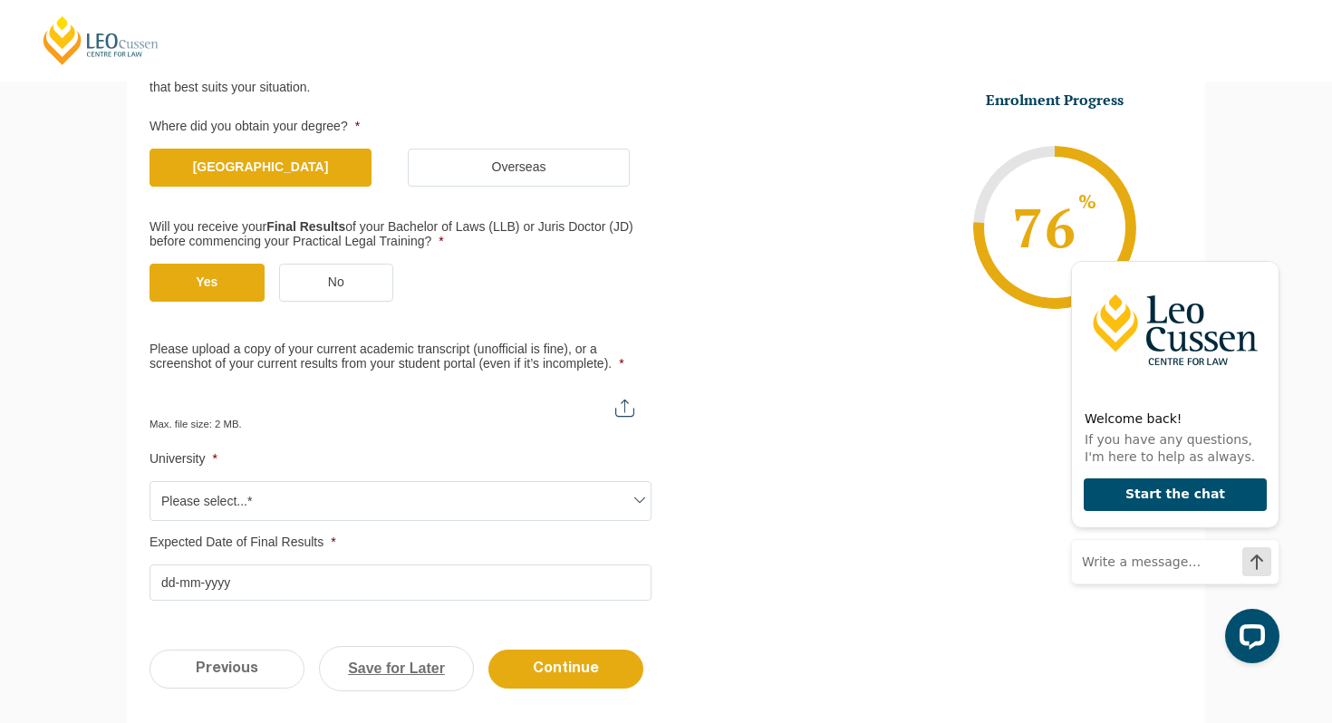
click at [399, 669] on link "Save for Later" at bounding box center [396, 668] width 155 height 45
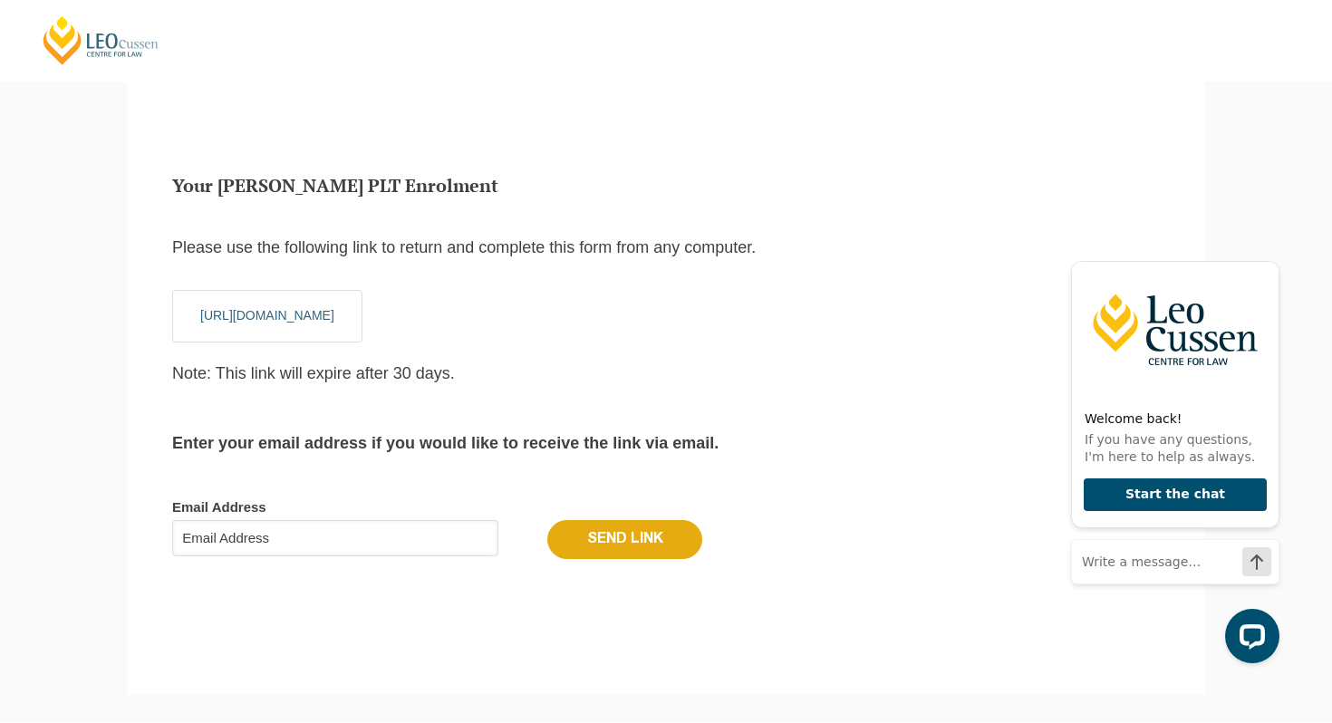
scroll to position [61, 0]
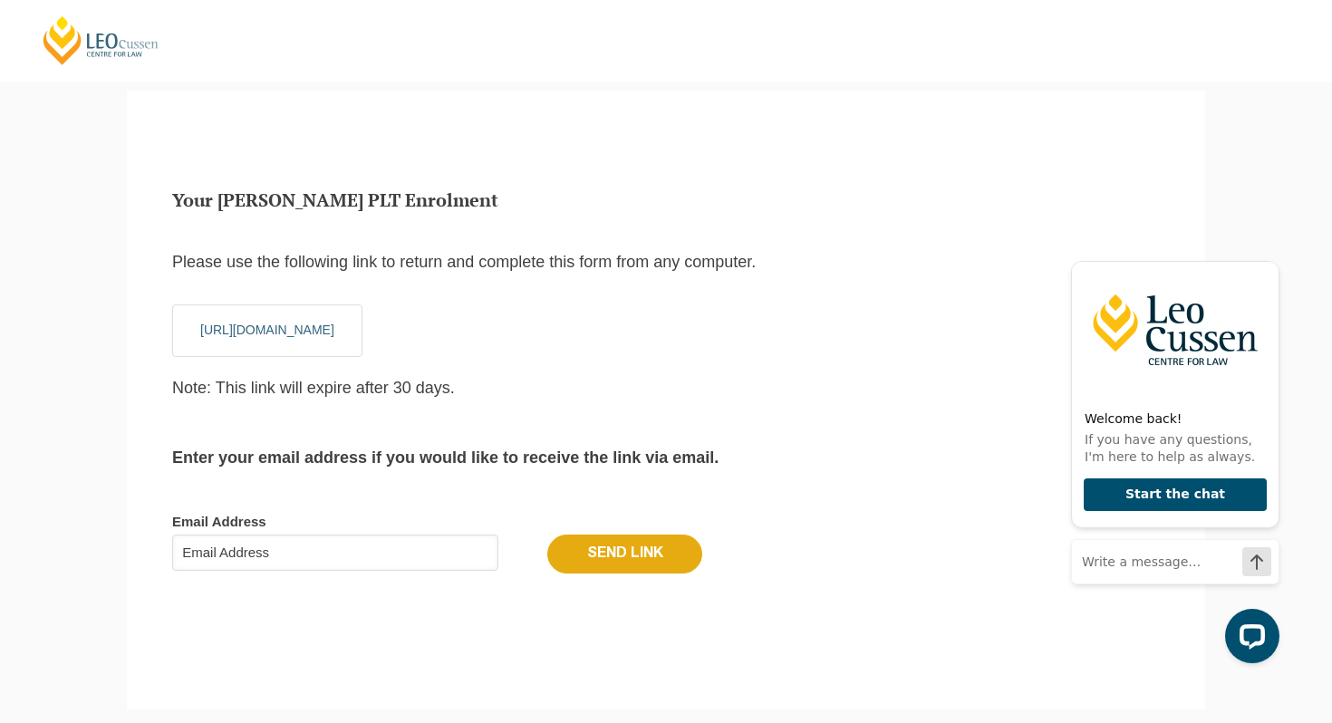
click at [333, 541] on input "Email Address" at bounding box center [335, 553] width 326 height 36
type input "[EMAIL_ADDRESS][DOMAIN_NAME]"
click at [547, 535] on input "Send Link" at bounding box center [624, 554] width 155 height 38
